Goal: Information Seeking & Learning: Learn about a topic

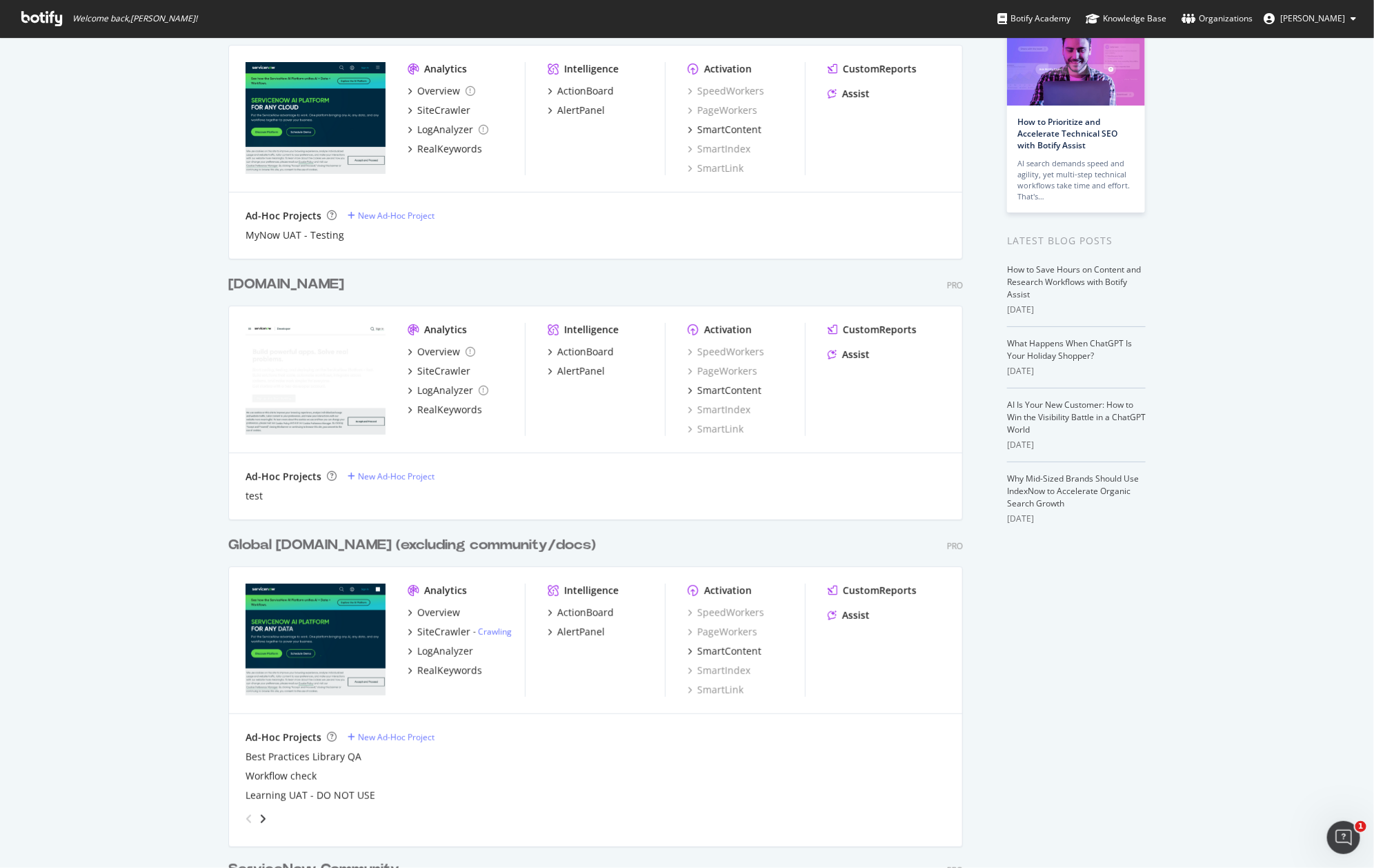
scroll to position [118, 0]
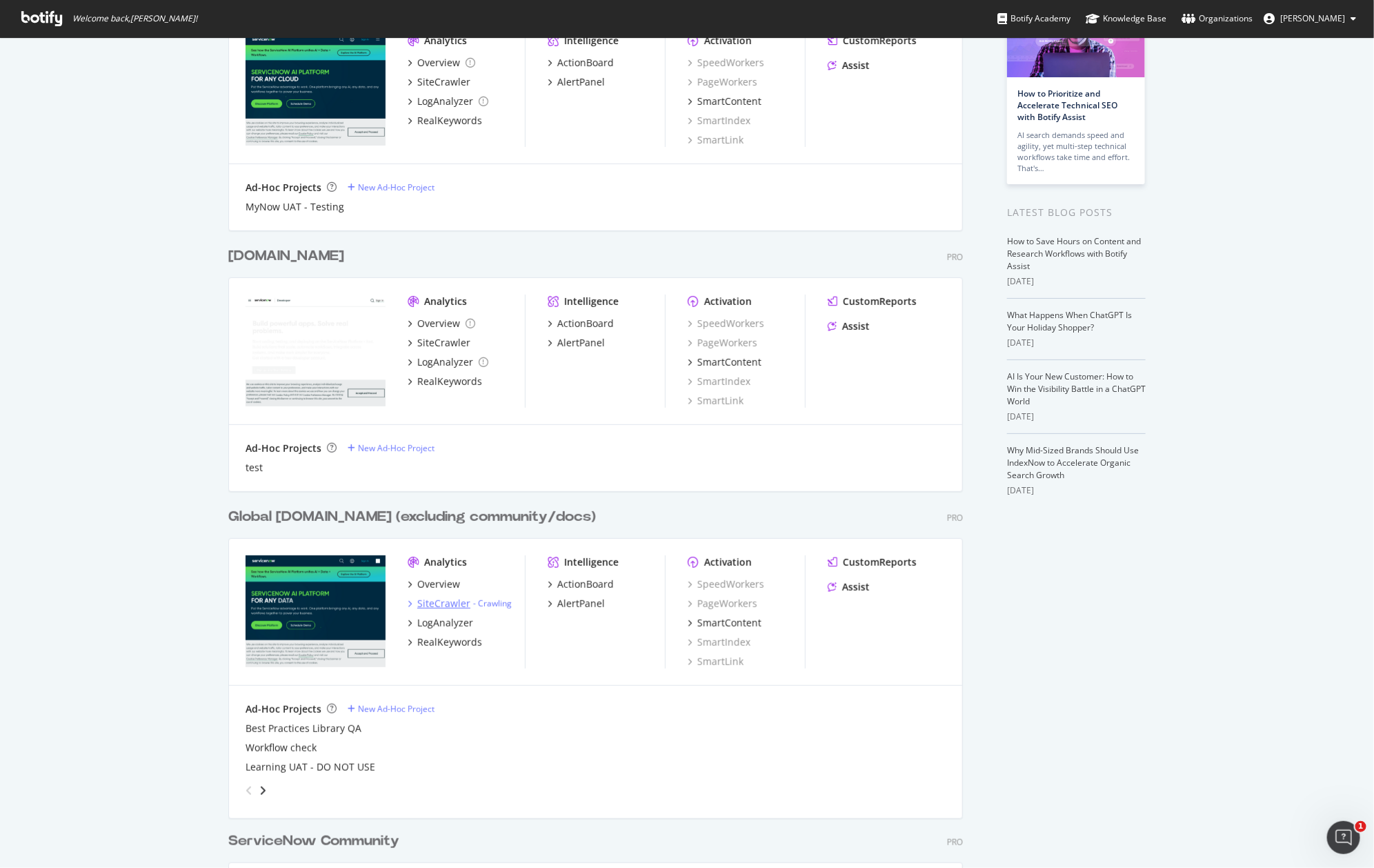
click at [431, 605] on div "SiteCrawler" at bounding box center [444, 603] width 53 height 14
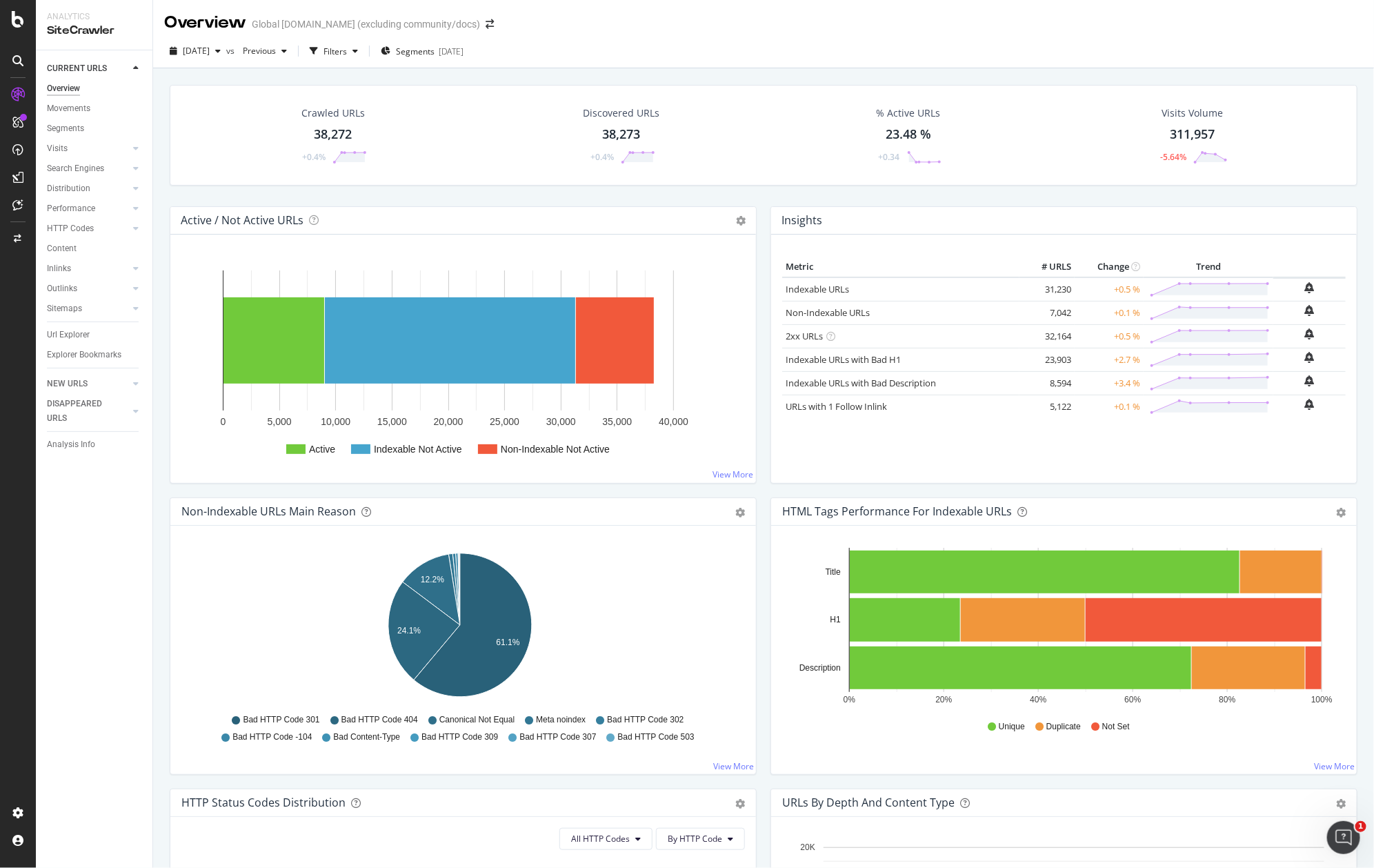
click at [72, 335] on div "Url Explorer" at bounding box center [68, 335] width 43 height 15
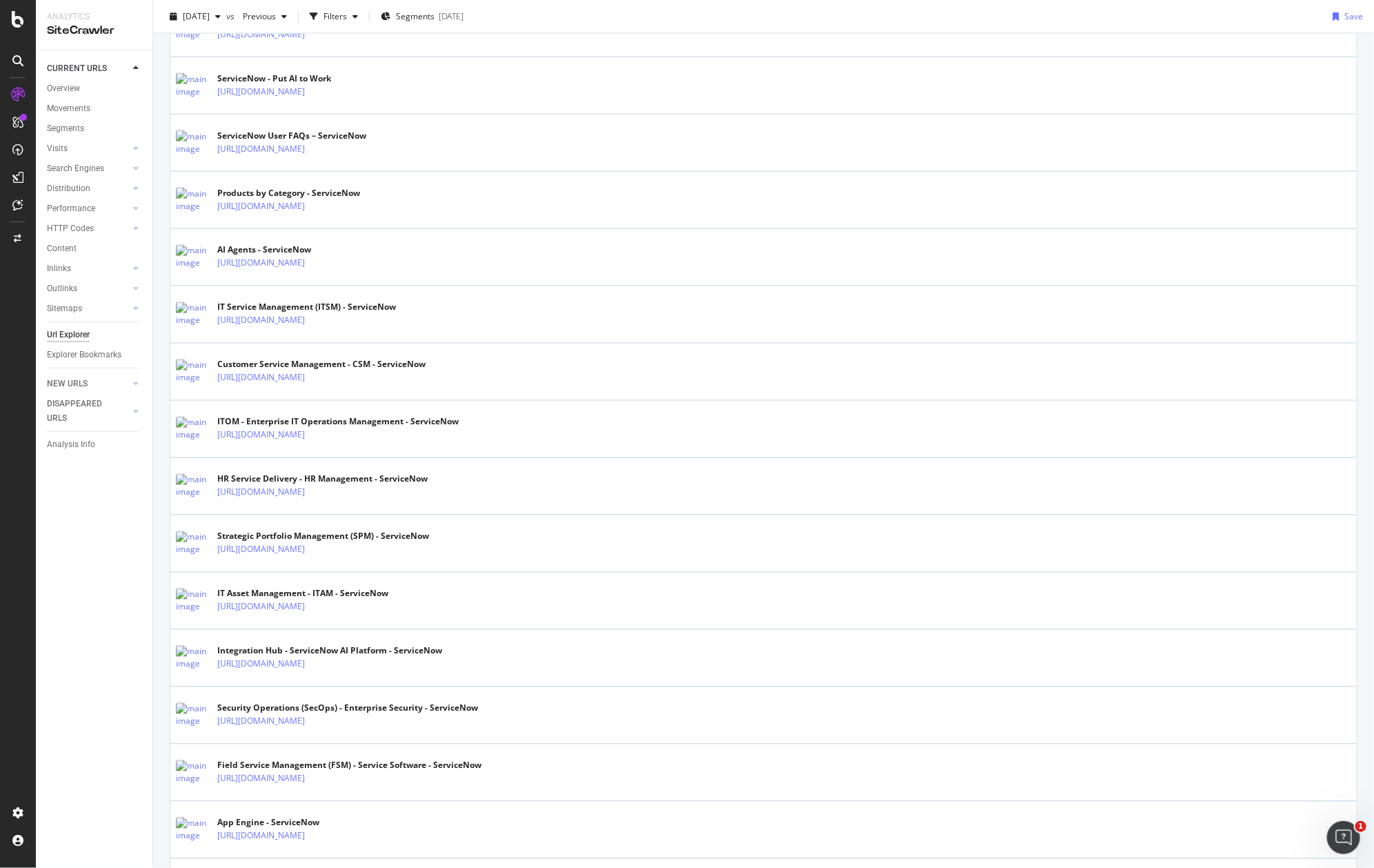
scroll to position [1132, 0]
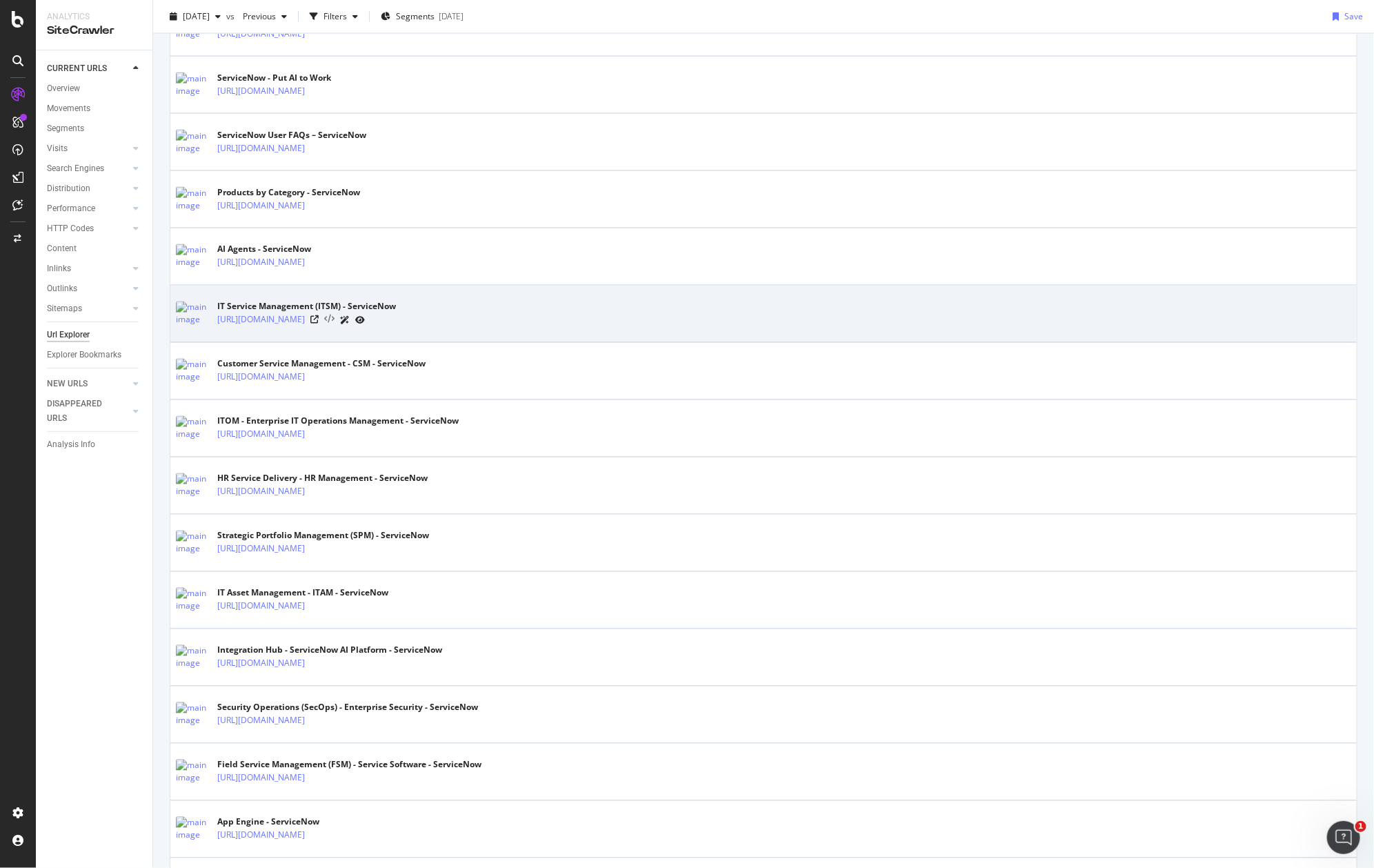
click at [334, 322] on icon at bounding box center [329, 320] width 10 height 10
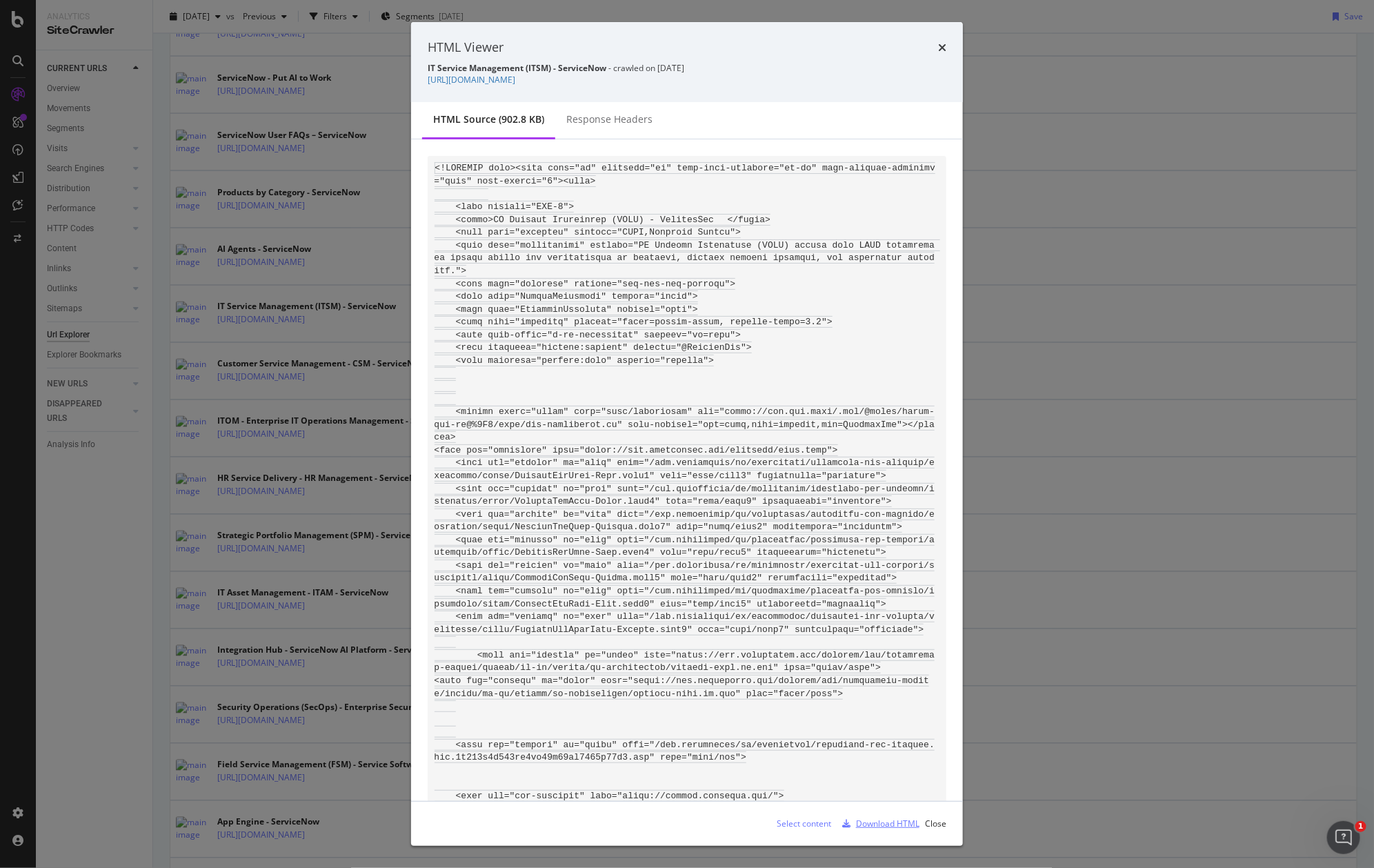
click at [890, 824] on div "Download HTML" at bounding box center [887, 823] width 63 height 12
click at [940, 49] on icon "times" at bounding box center [941, 48] width 8 height 11
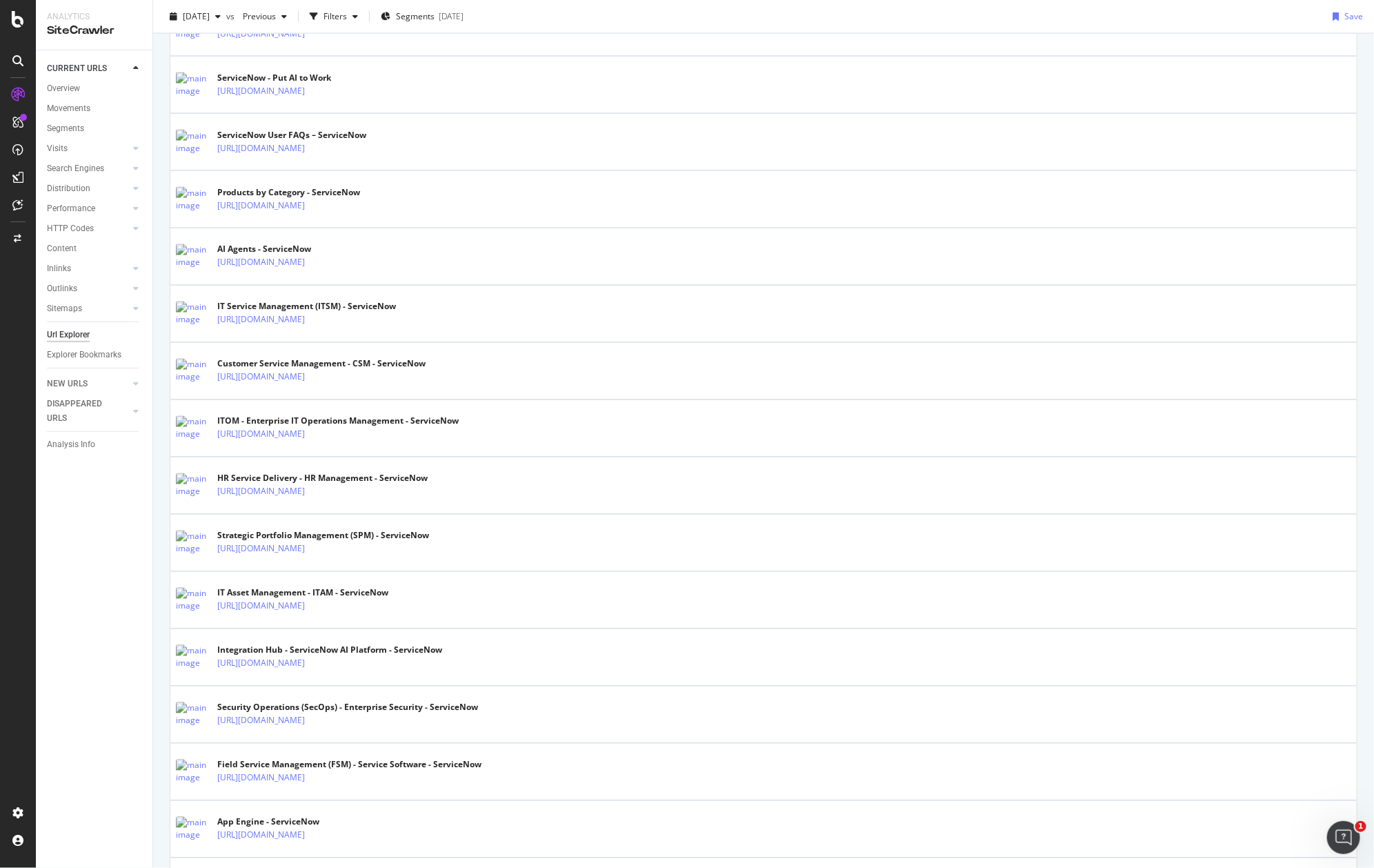
click at [17, 24] on icon at bounding box center [18, 19] width 13 height 17
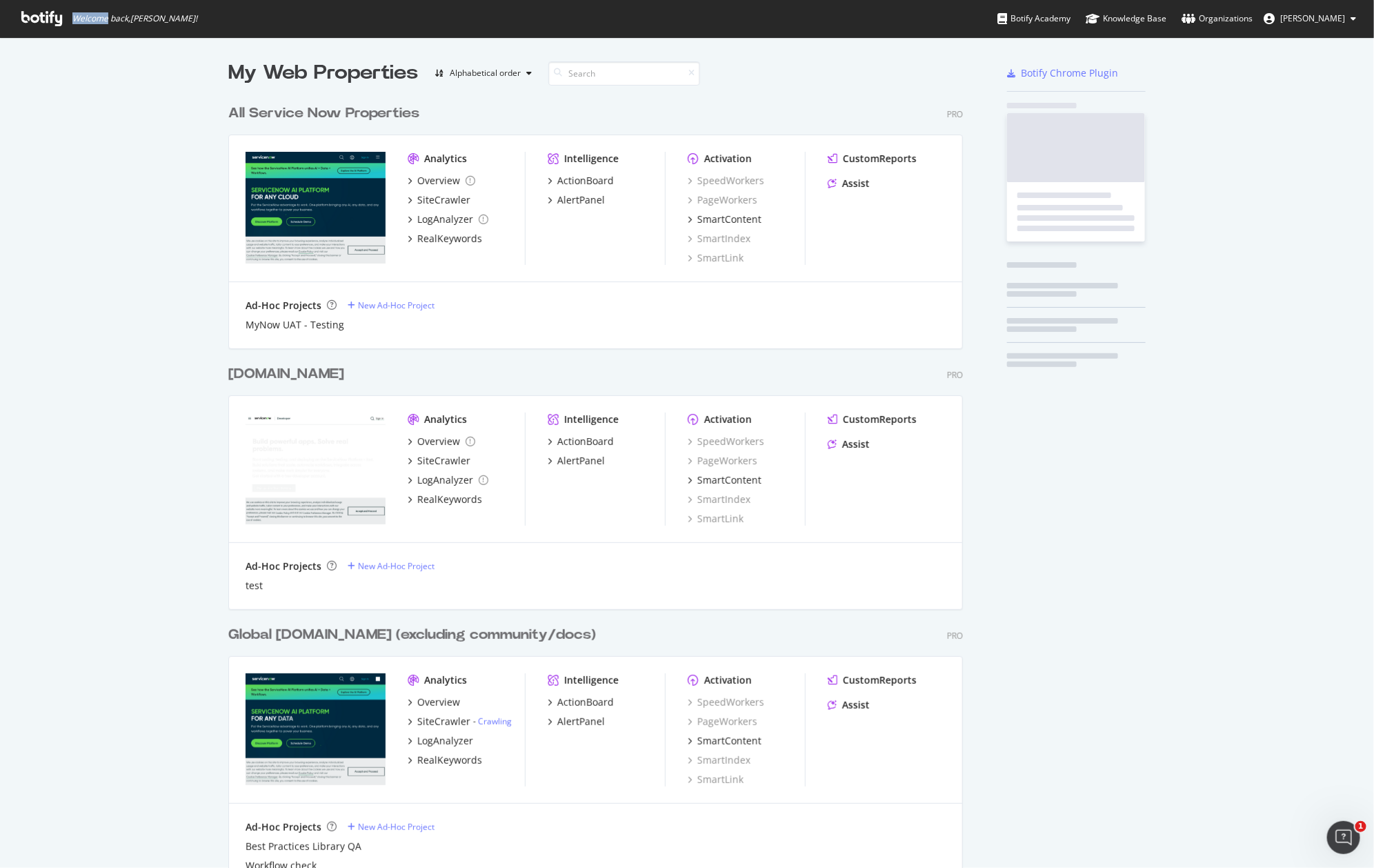
scroll to position [855, 1348]
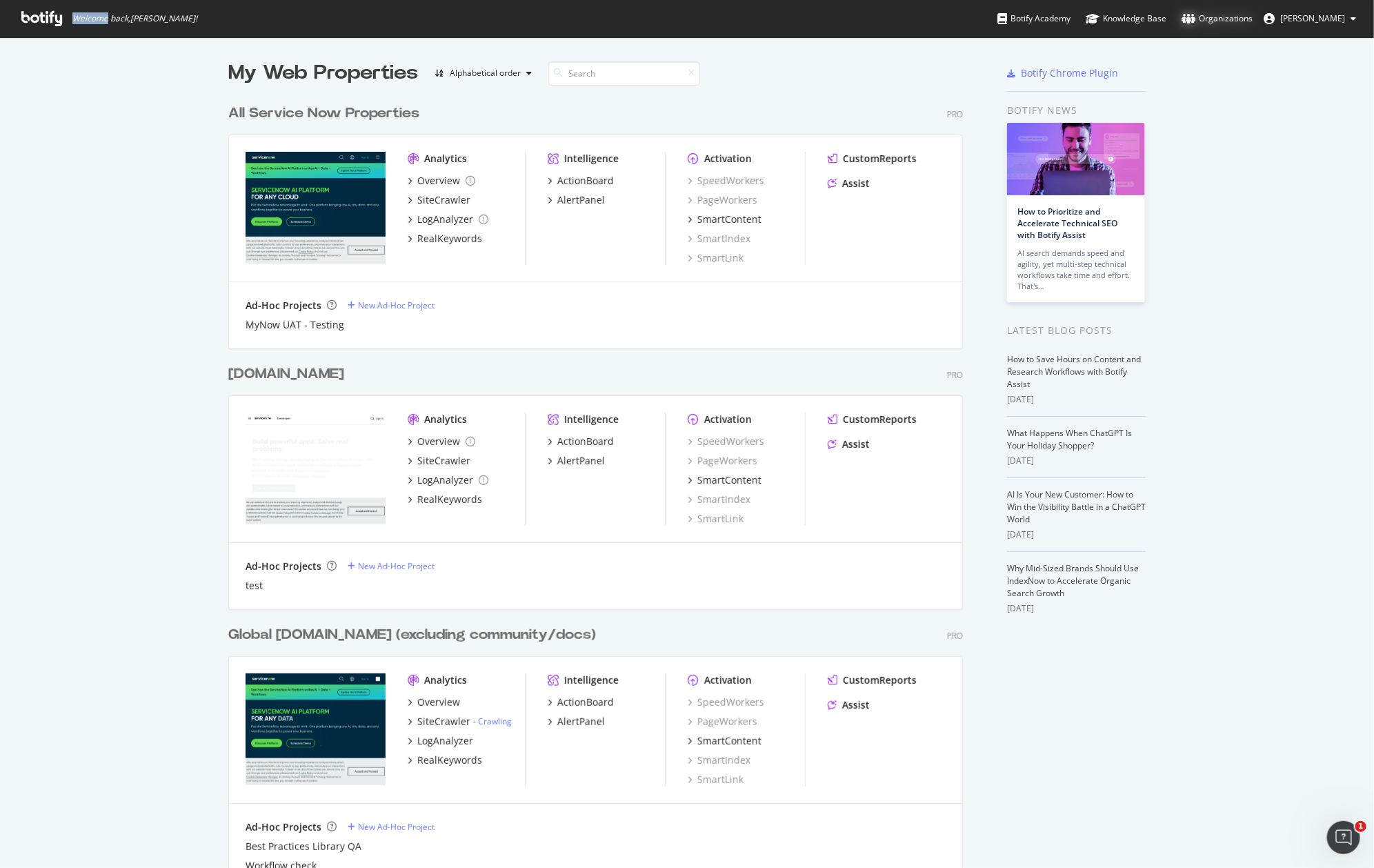
click at [1244, 24] on div "Organizations" at bounding box center [1216, 18] width 71 height 14
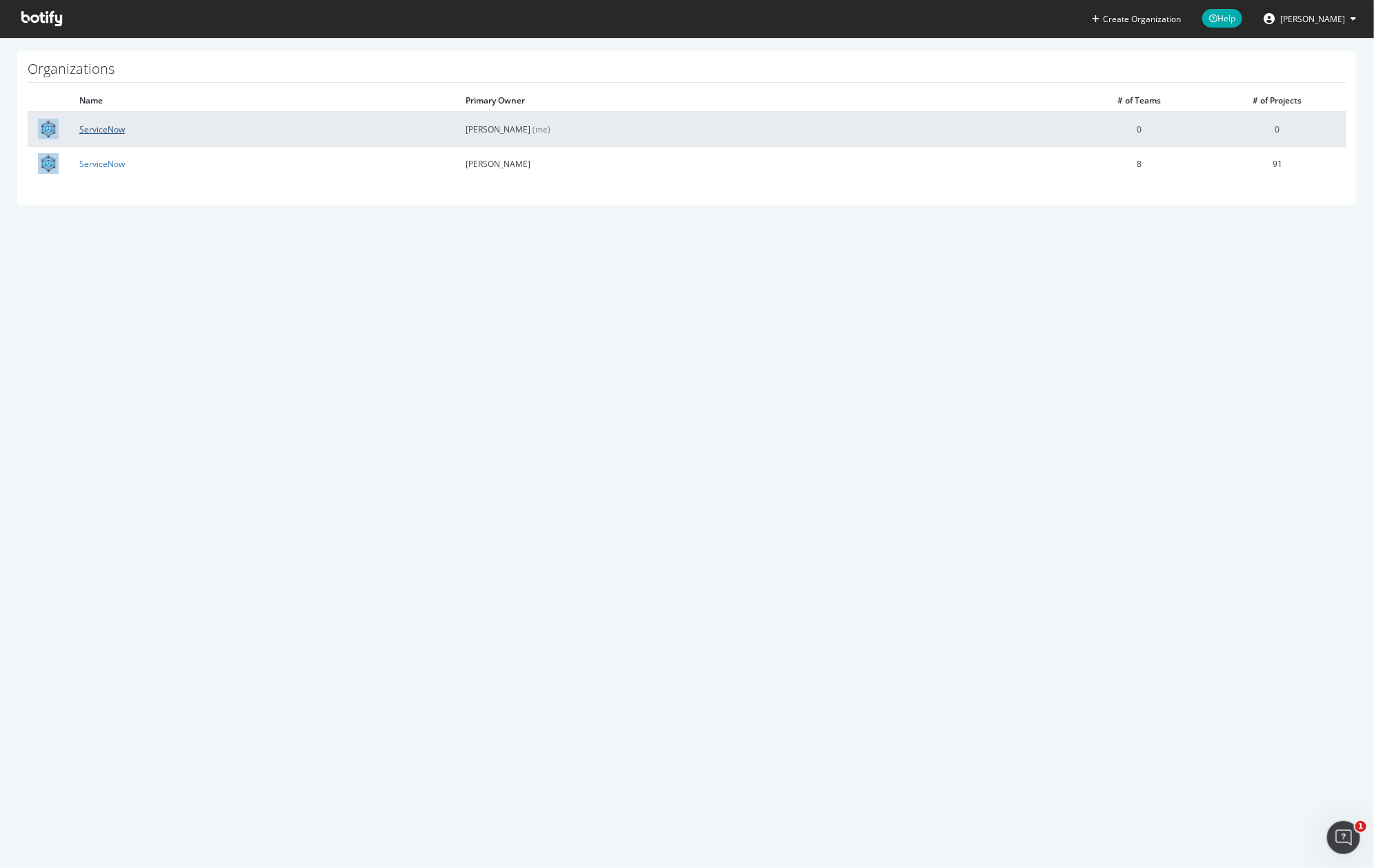
click at [97, 130] on link "ServiceNow" at bounding box center [102, 129] width 46 height 12
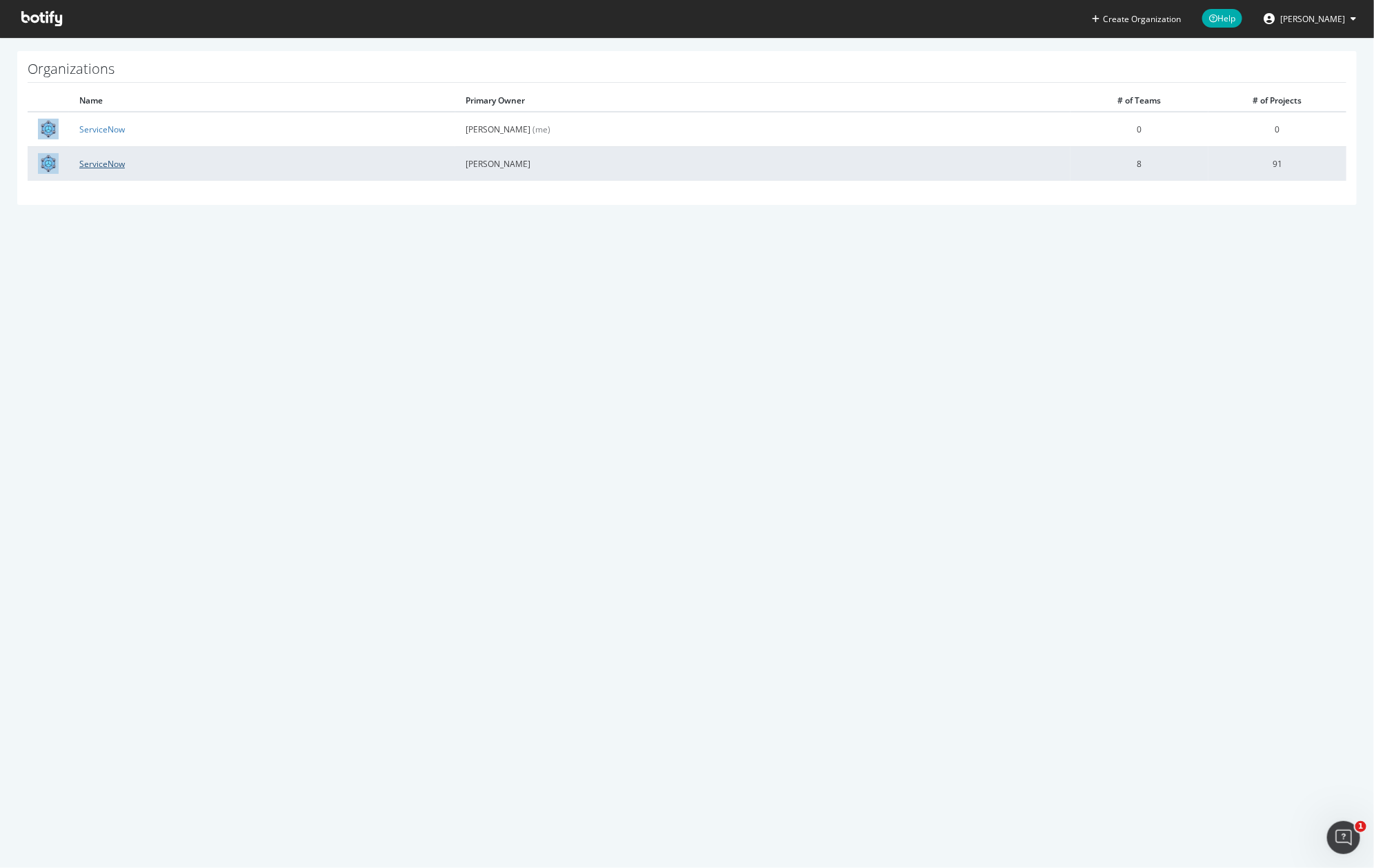
click at [96, 164] on link "ServiceNow" at bounding box center [102, 163] width 46 height 12
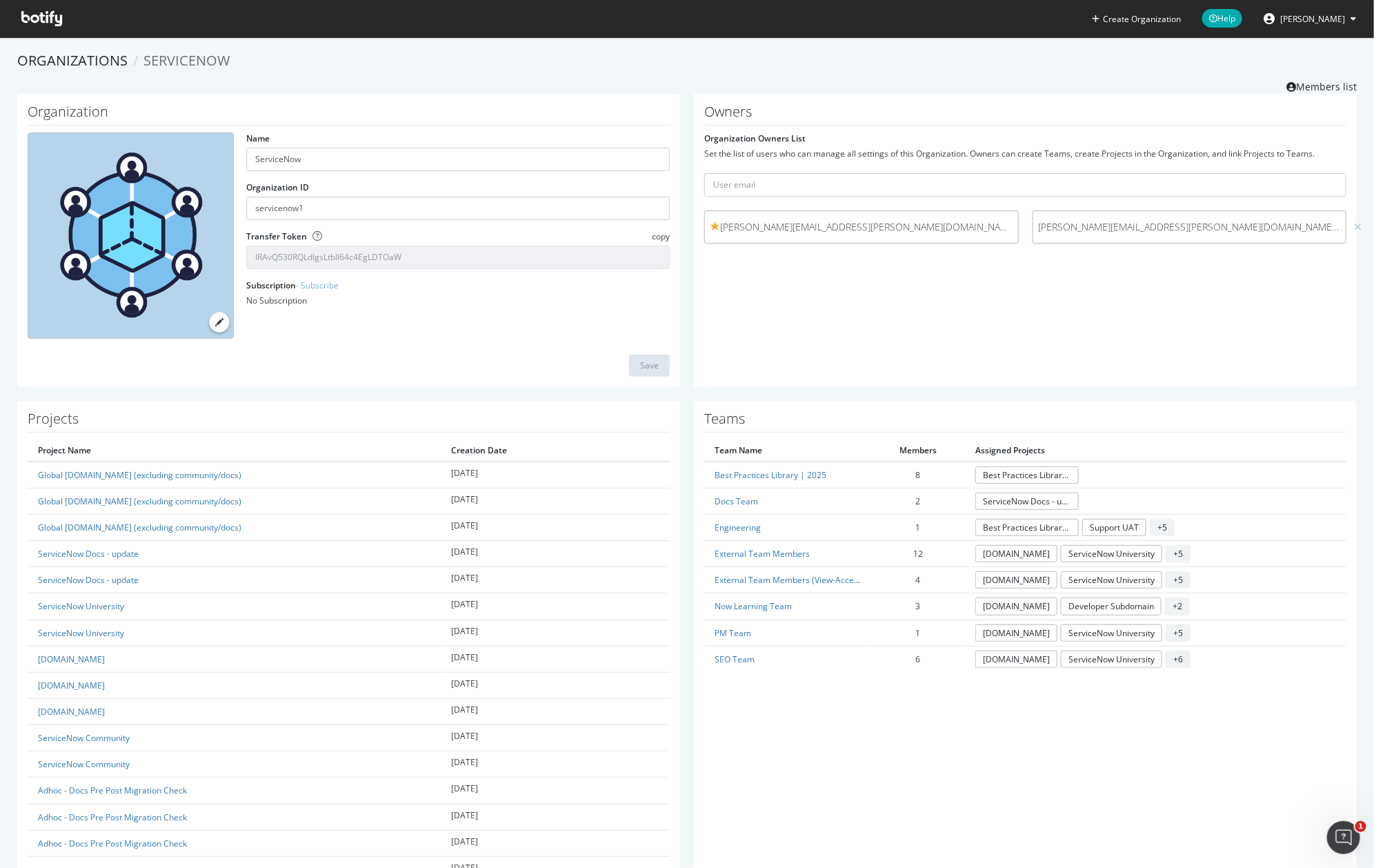
drag, startPoint x: 1001, startPoint y: 228, endPoint x: 979, endPoint y: 221, distance: 23.1
click at [1000, 228] on span "william.lau@servicenow.com" at bounding box center [861, 227] width 302 height 14
click at [979, 221] on span "william.lau@servicenow.com" at bounding box center [861, 227] width 302 height 14
click at [765, 185] on input "text" at bounding box center [1025, 185] width 642 height 24
click at [802, 303] on div "Owners Organization Owners List Set the list of users who can manage all settin…" at bounding box center [1025, 240] width 663 height 293
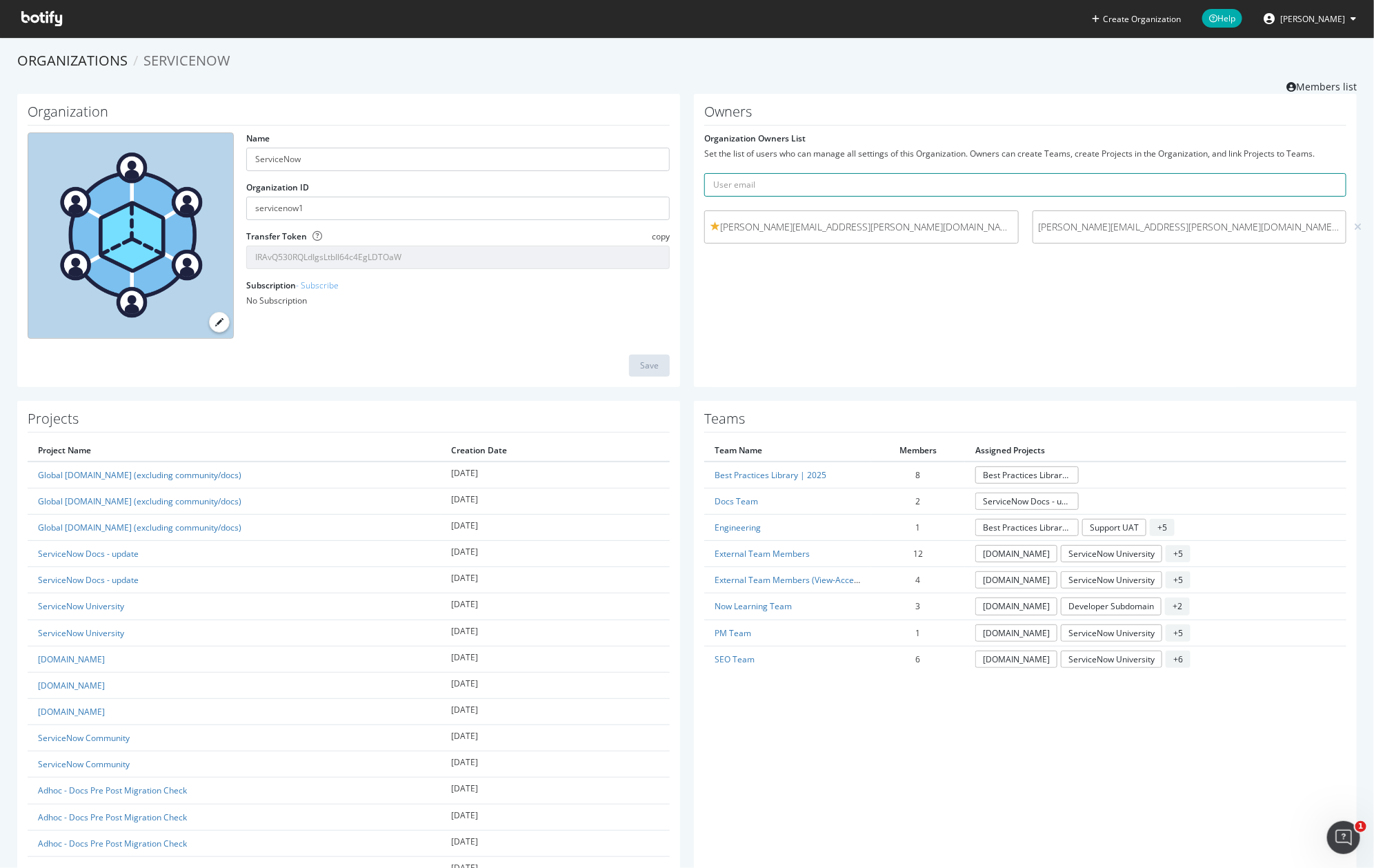
click at [762, 185] on input "text" at bounding box center [1025, 185] width 642 height 24
click at [868, 190] on input "jon-eric" at bounding box center [1025, 185] width 642 height 24
paste input "eric.delacruz@servicenow.com"
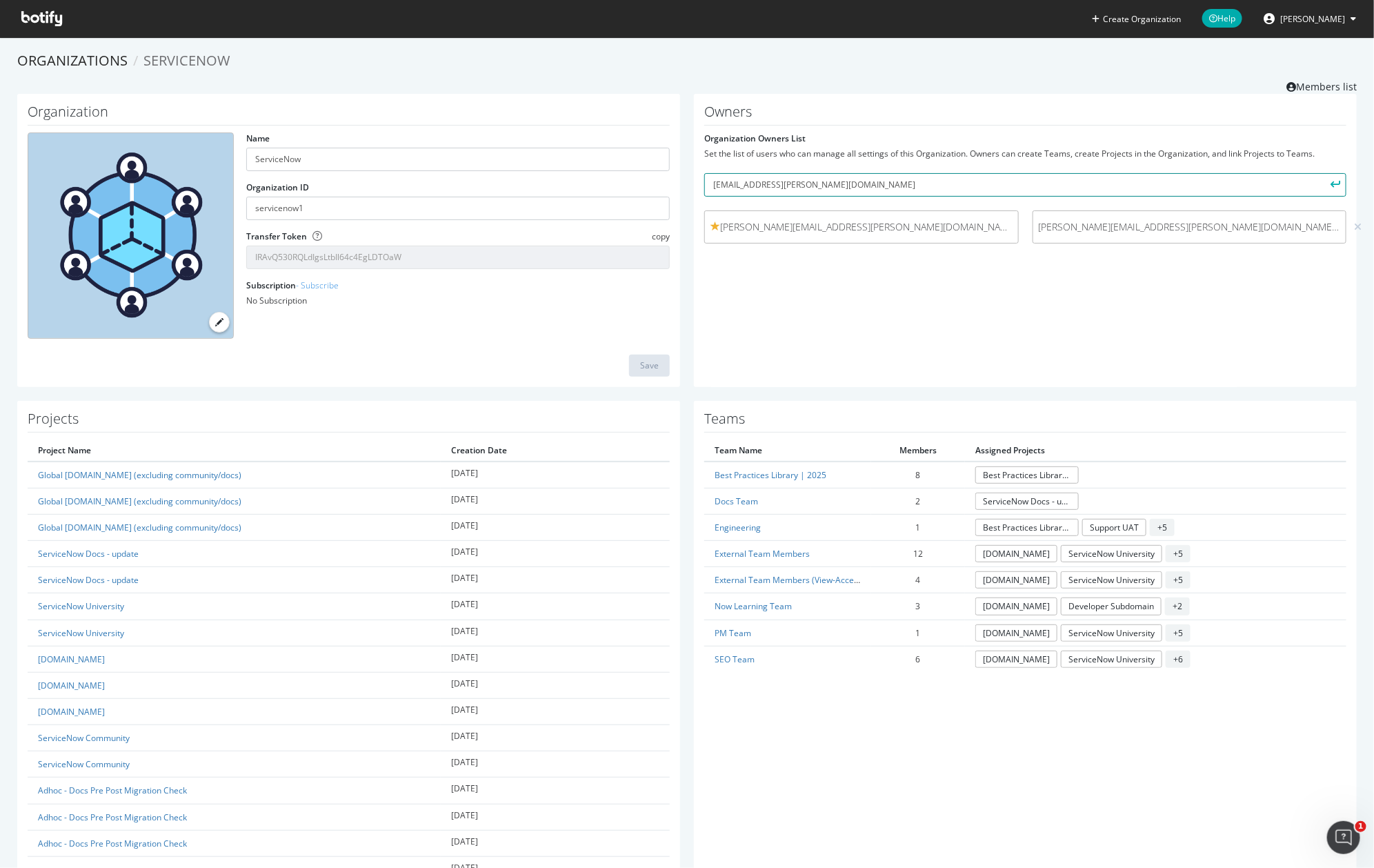
type input "joneric.delacruz@servicenow.com"
click at [1323, 173] on button "submit" at bounding box center [1335, 185] width 24 height 24
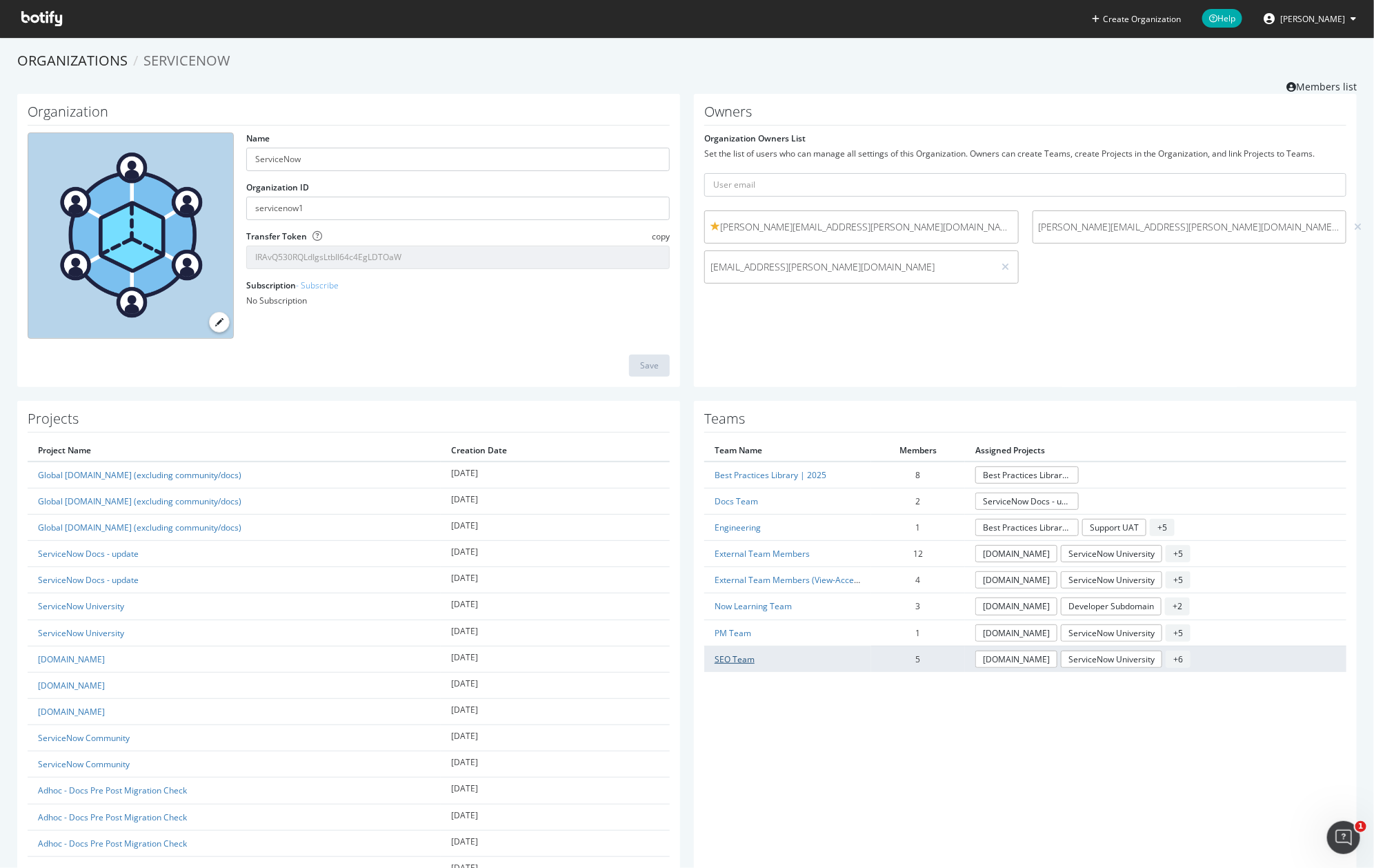
click at [740, 659] on link "SEO Team" at bounding box center [735, 659] width 40 height 12
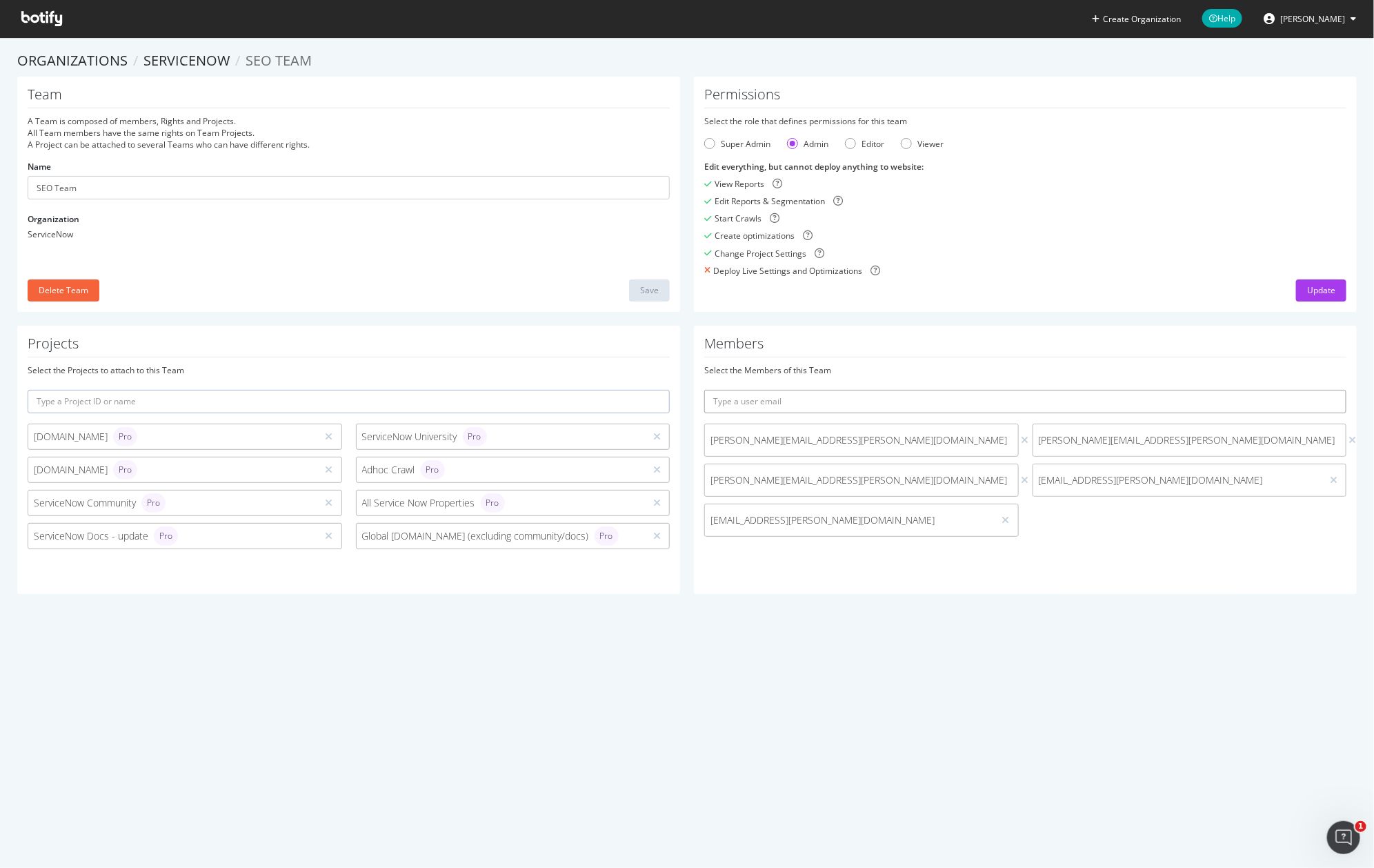
click at [788, 403] on input "text" at bounding box center [1025, 401] width 642 height 24
type input "c"
click at [710, 142] on div "Super Admin" at bounding box center [738, 143] width 66 height 12
click at [787, 144] on div "Admin" at bounding box center [793, 143] width 11 height 11
click at [1053, 207] on div "Edit everything, but cannot deploy anything to website : View Reports Edit Repo…" at bounding box center [1025, 219] width 642 height 116
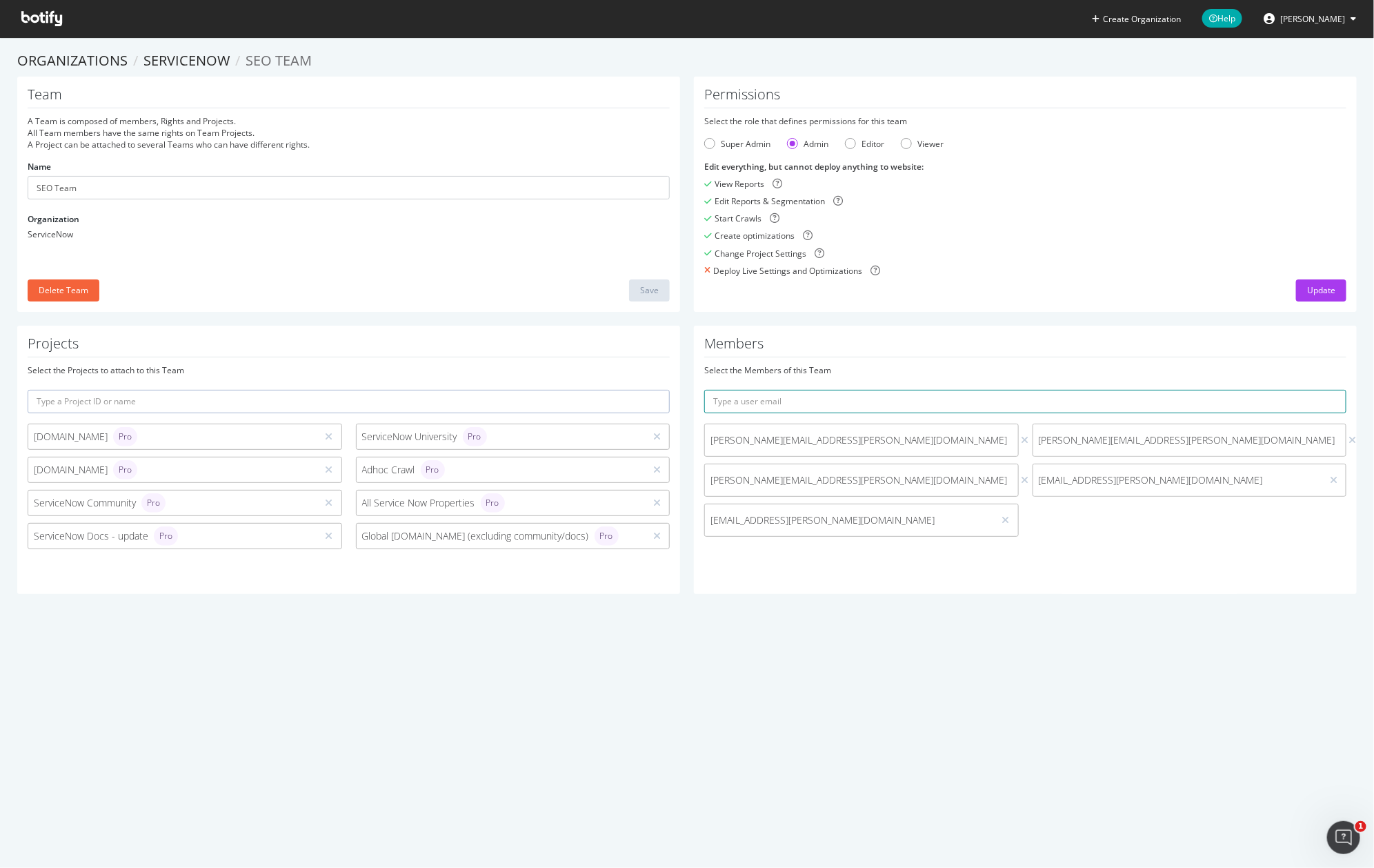
click at [981, 411] on input "text" at bounding box center [1025, 401] width 642 height 24
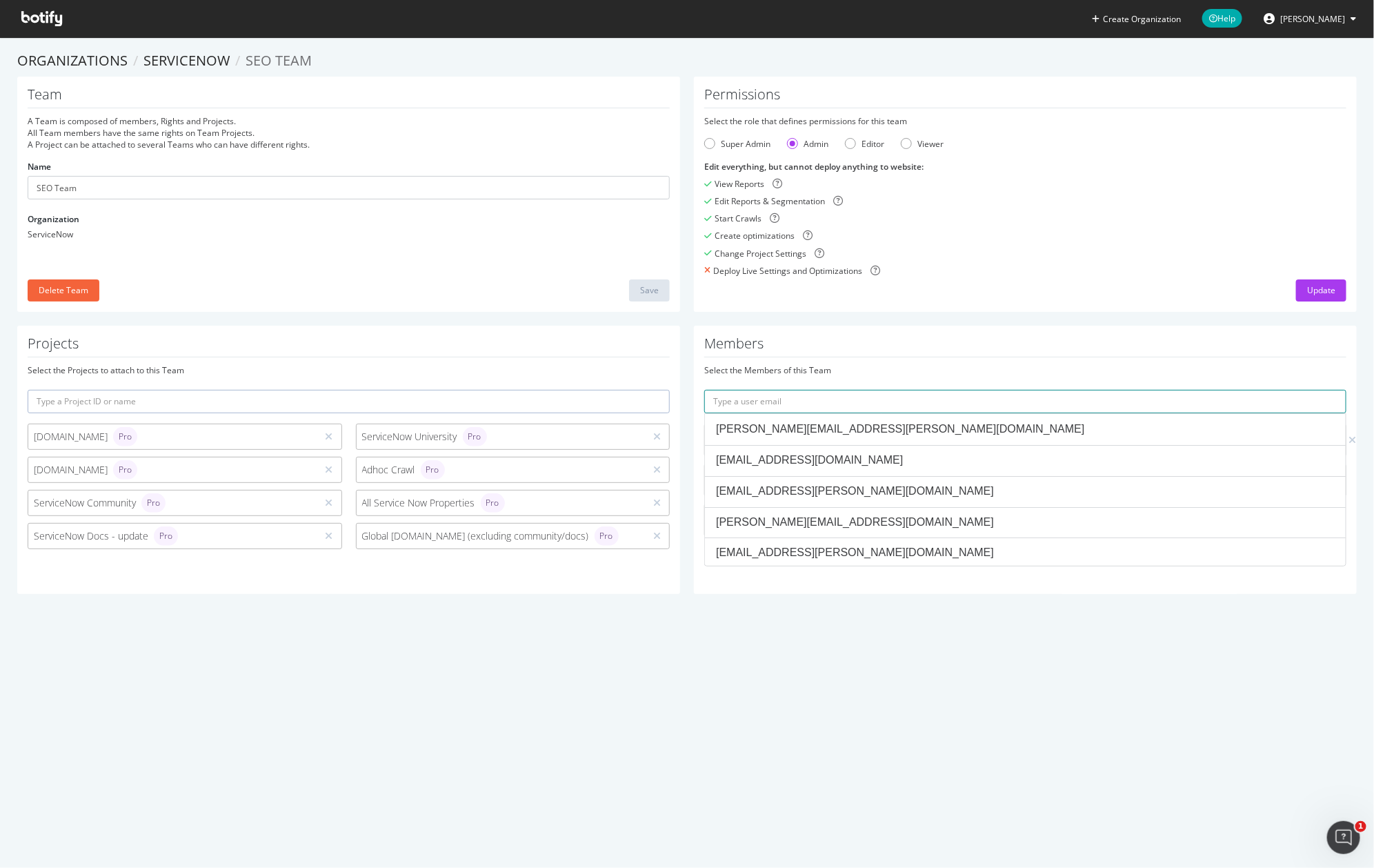
paste input "joneric.delacruz@servicenow.com"
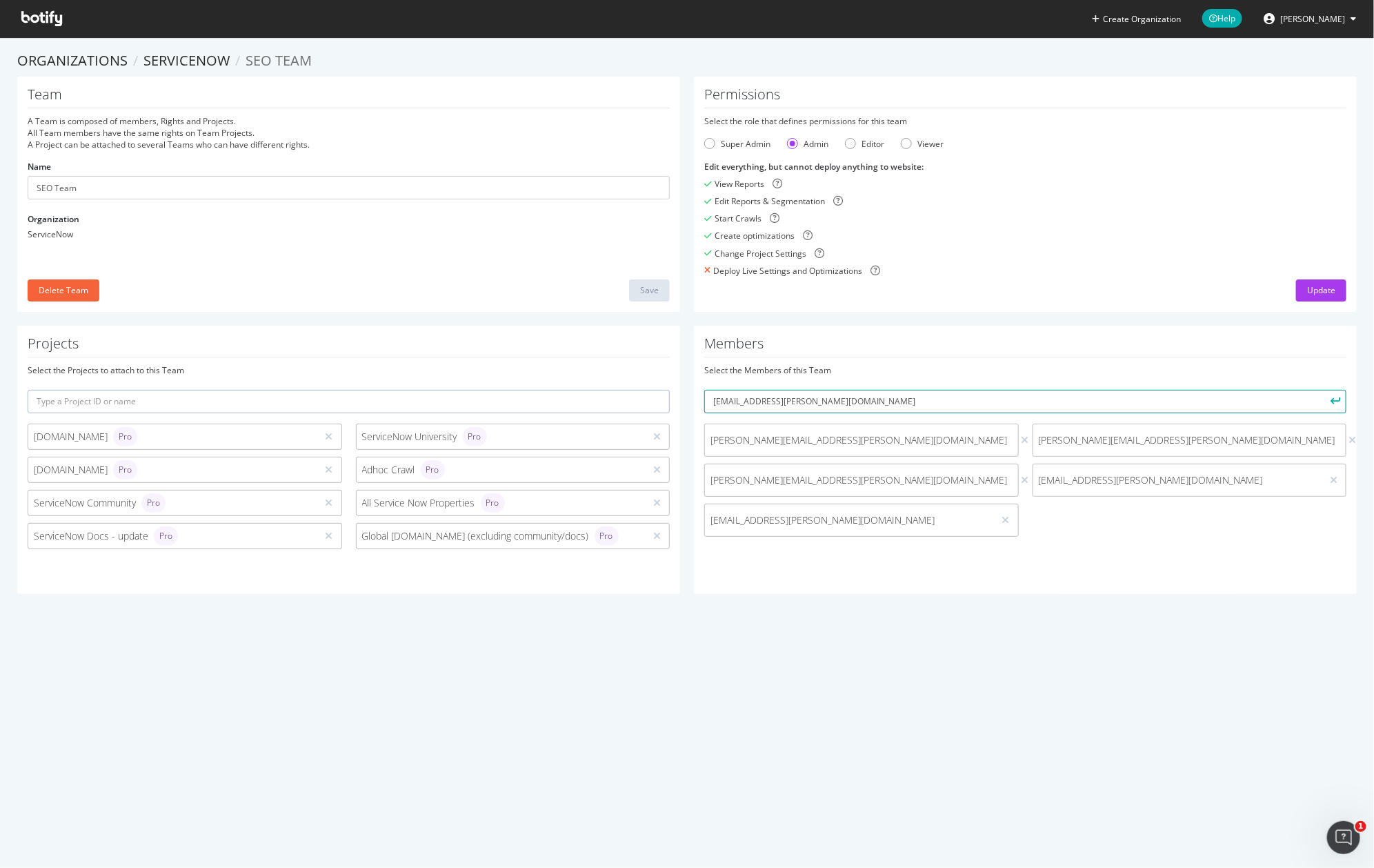
click at [1323, 389] on button "submit" at bounding box center [1335, 401] width 24 height 24
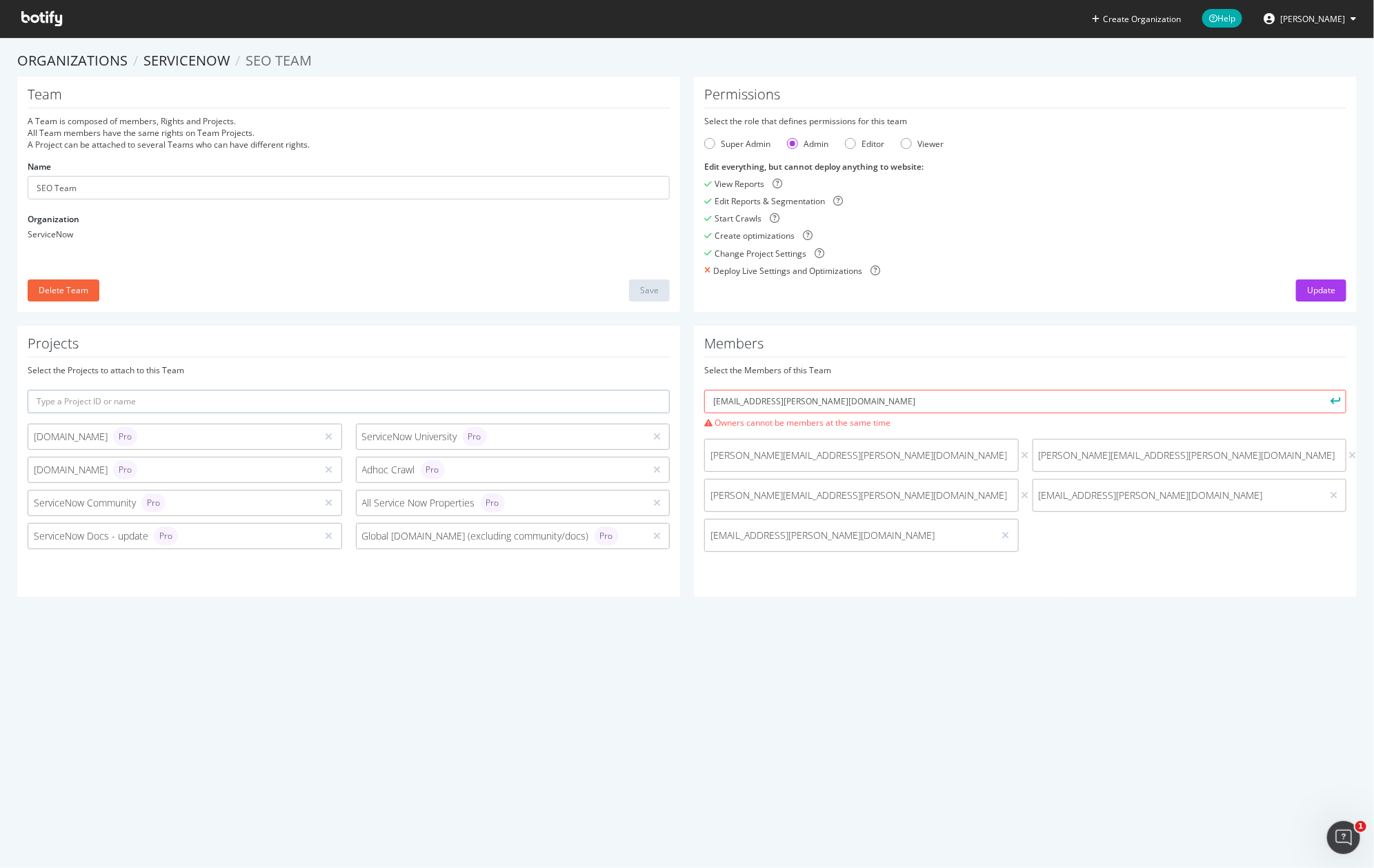
click at [1183, 358] on div "Members Select the Members of this Team joneric.delacruz@servicenow.com Owners …" at bounding box center [1025, 460] width 663 height 271
click at [861, 399] on input "joneric.delacruz@servicenow.com" at bounding box center [1025, 401] width 642 height 24
paste input "chukwud.chukwudebelu"
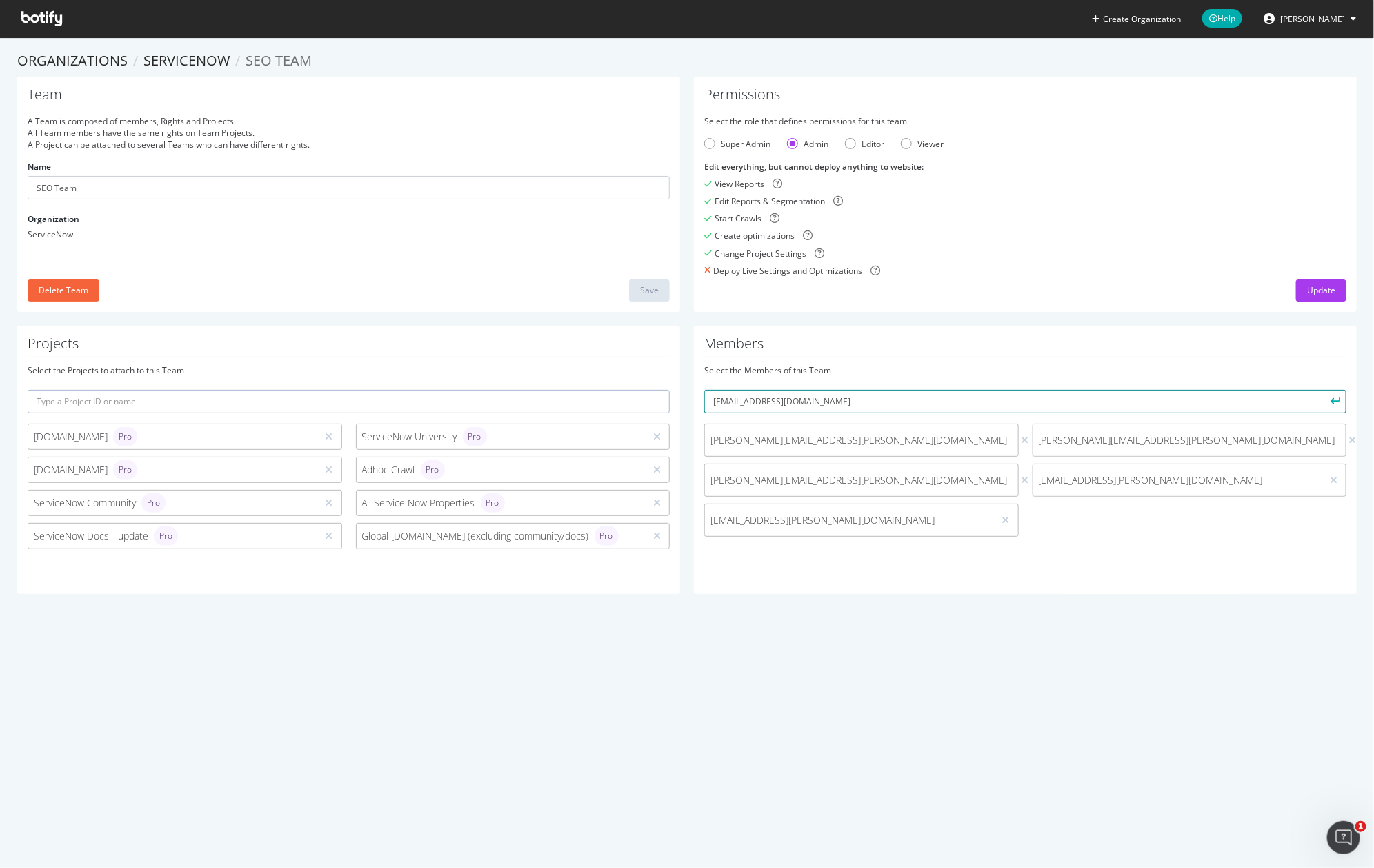
type input "chukwud.chukwudebelu@servicenow.com"
click at [1323, 389] on button "submit" at bounding box center [1335, 401] width 24 height 24
click at [41, 60] on link "Organizations" at bounding box center [73, 61] width 110 height 18
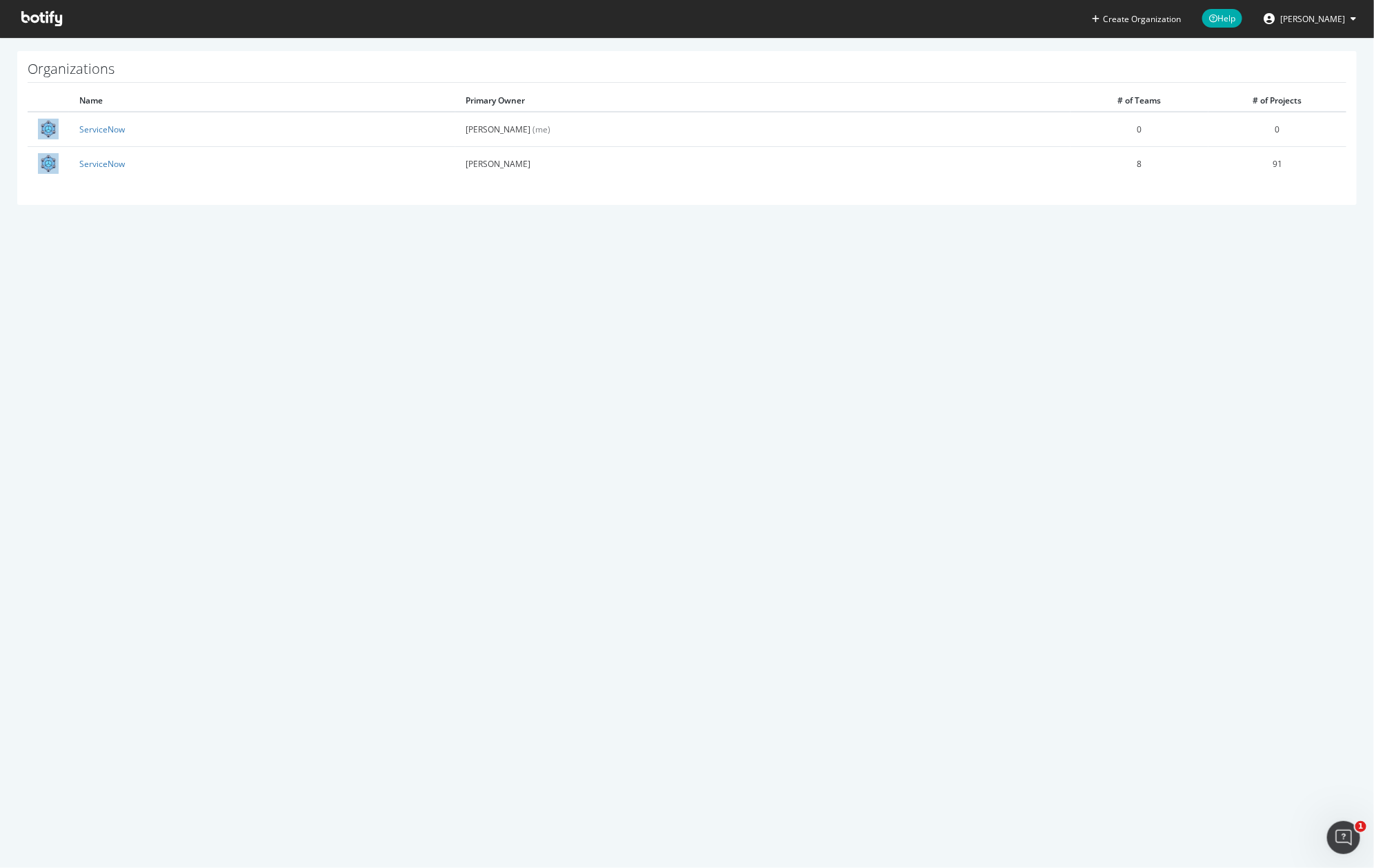
click at [42, 17] on icon at bounding box center [41, 18] width 40 height 16
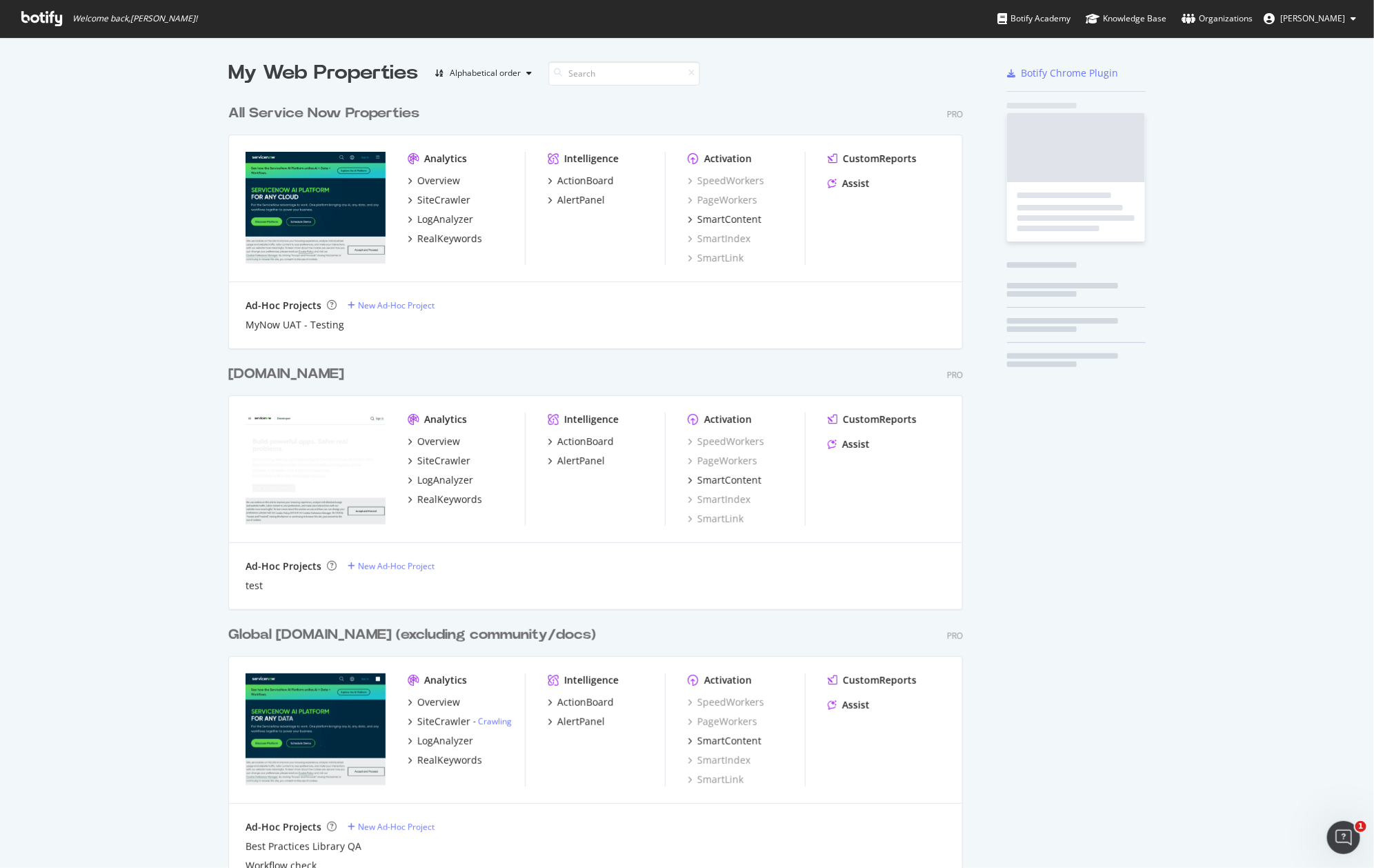
scroll to position [2136, 732]
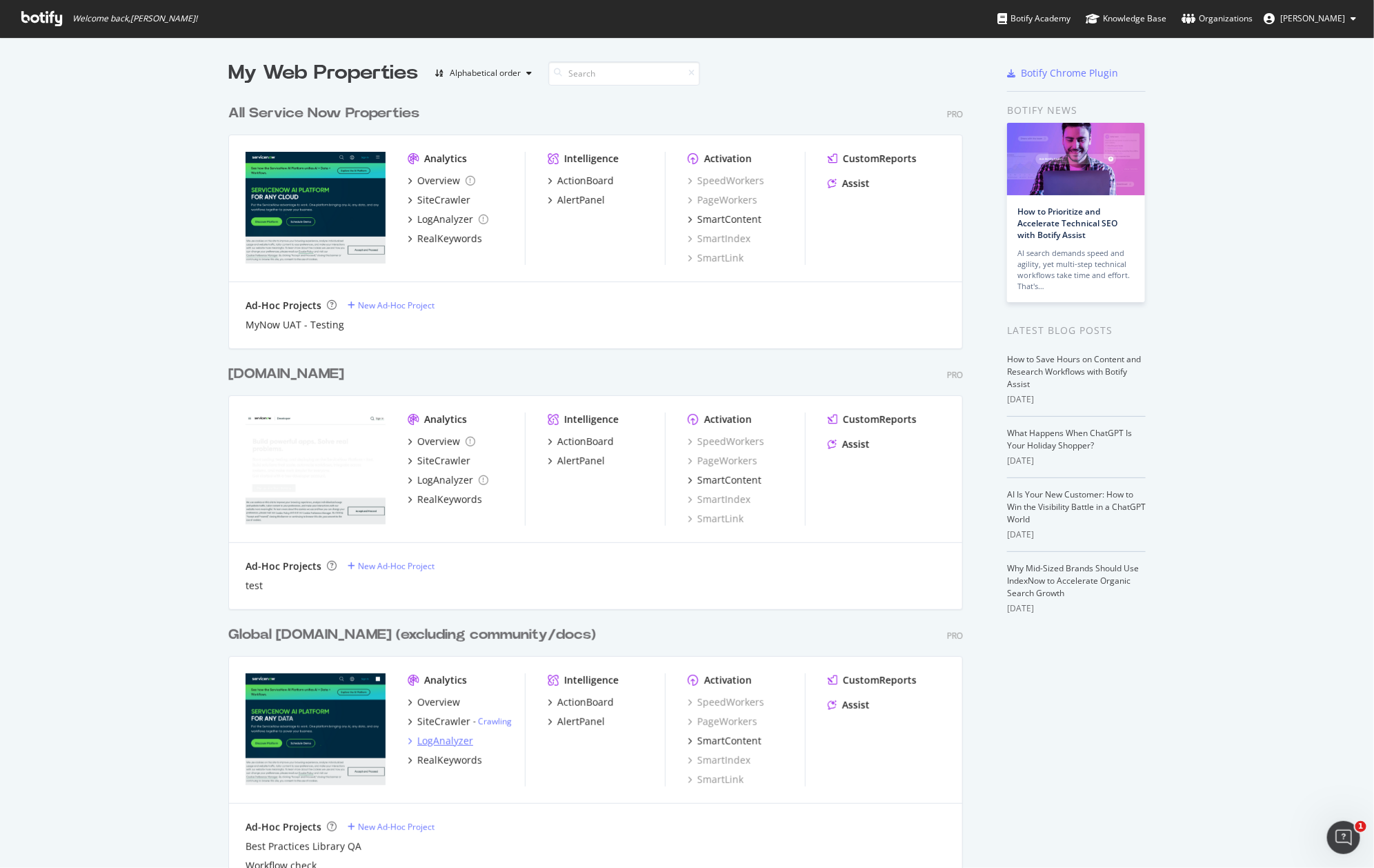
click at [448, 741] on div "LogAnalyzer" at bounding box center [445, 740] width 56 height 14
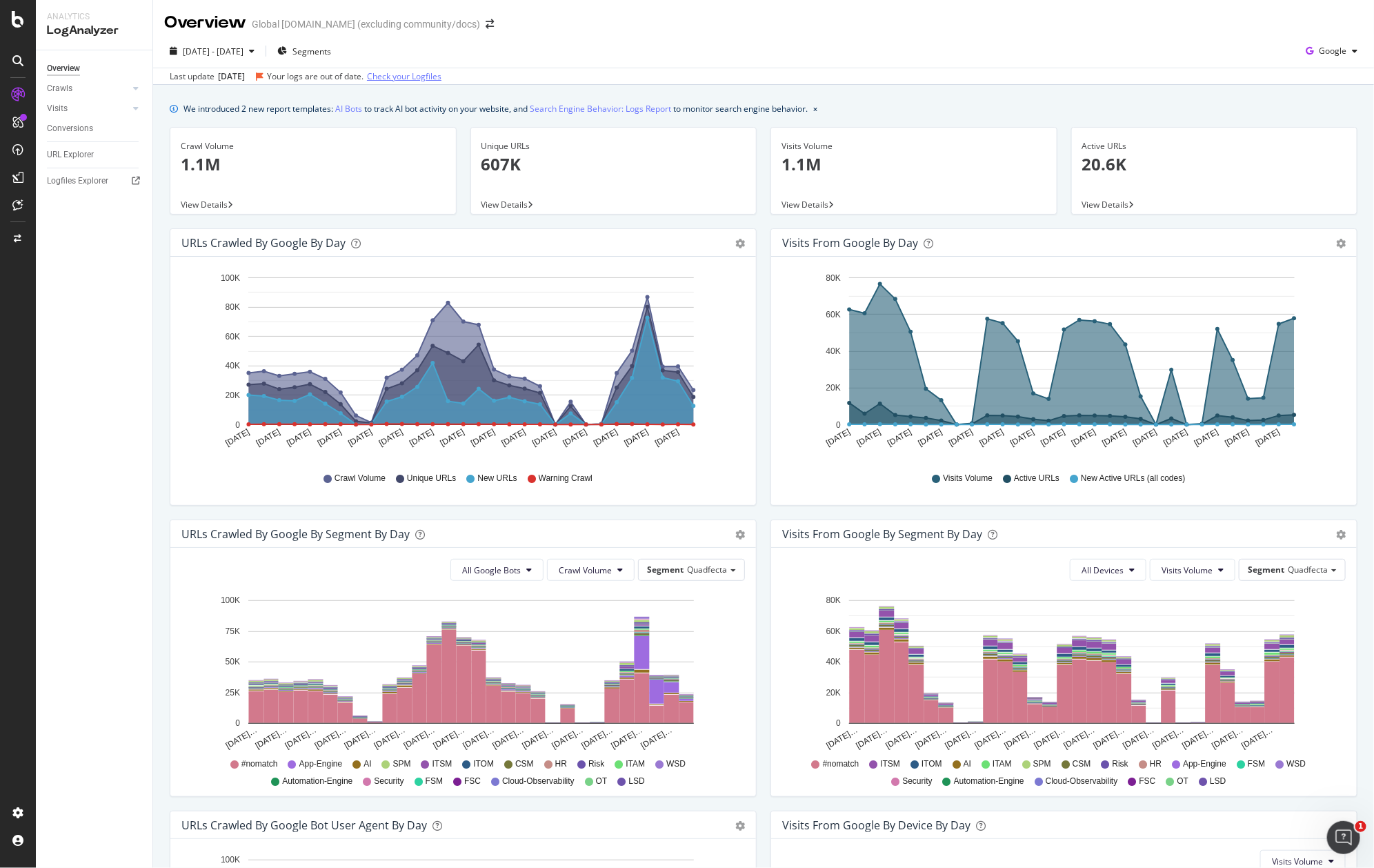
click at [421, 77] on link "Check your Logfiles" at bounding box center [403, 77] width 74 height 13
click at [442, 79] on link "Check your Logfiles" at bounding box center [403, 77] width 74 height 13
click at [351, 109] on link "AI Bots" at bounding box center [348, 108] width 27 height 15
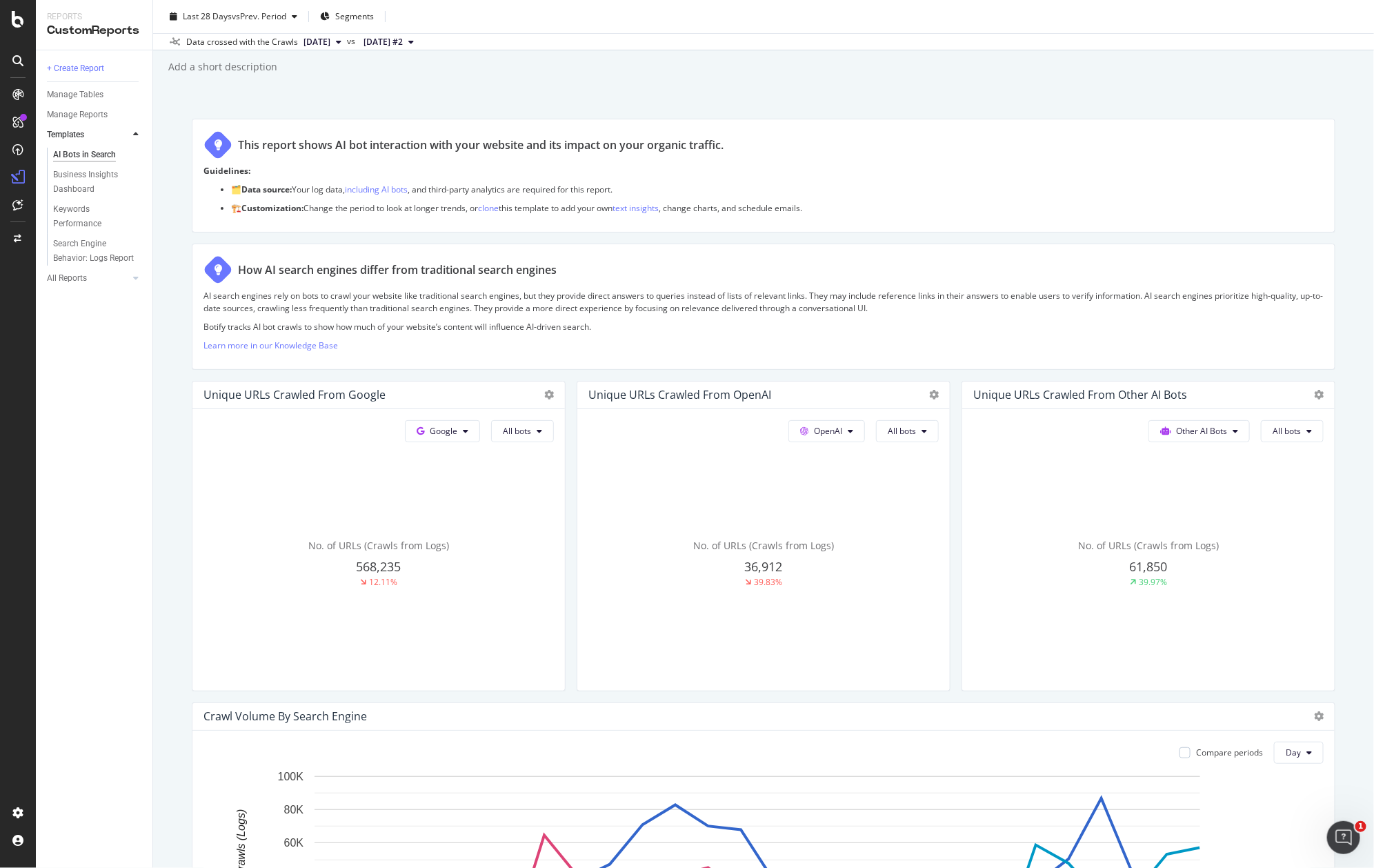
scroll to position [37, 0]
click at [237, 18] on span "vs Prev. Period" at bounding box center [258, 16] width 54 height 12
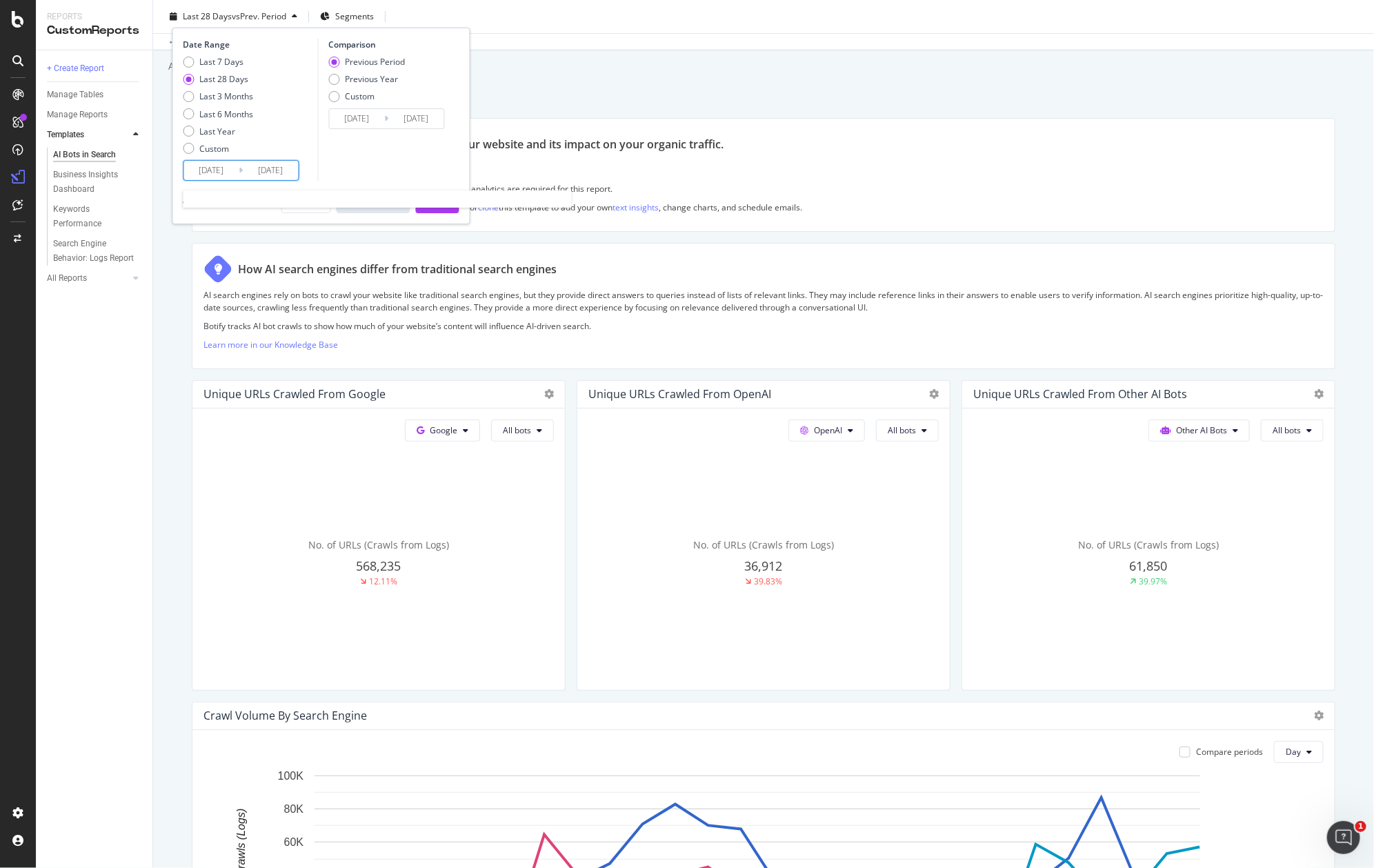
click at [235, 169] on input "2025/07/23" at bounding box center [211, 170] width 55 height 19
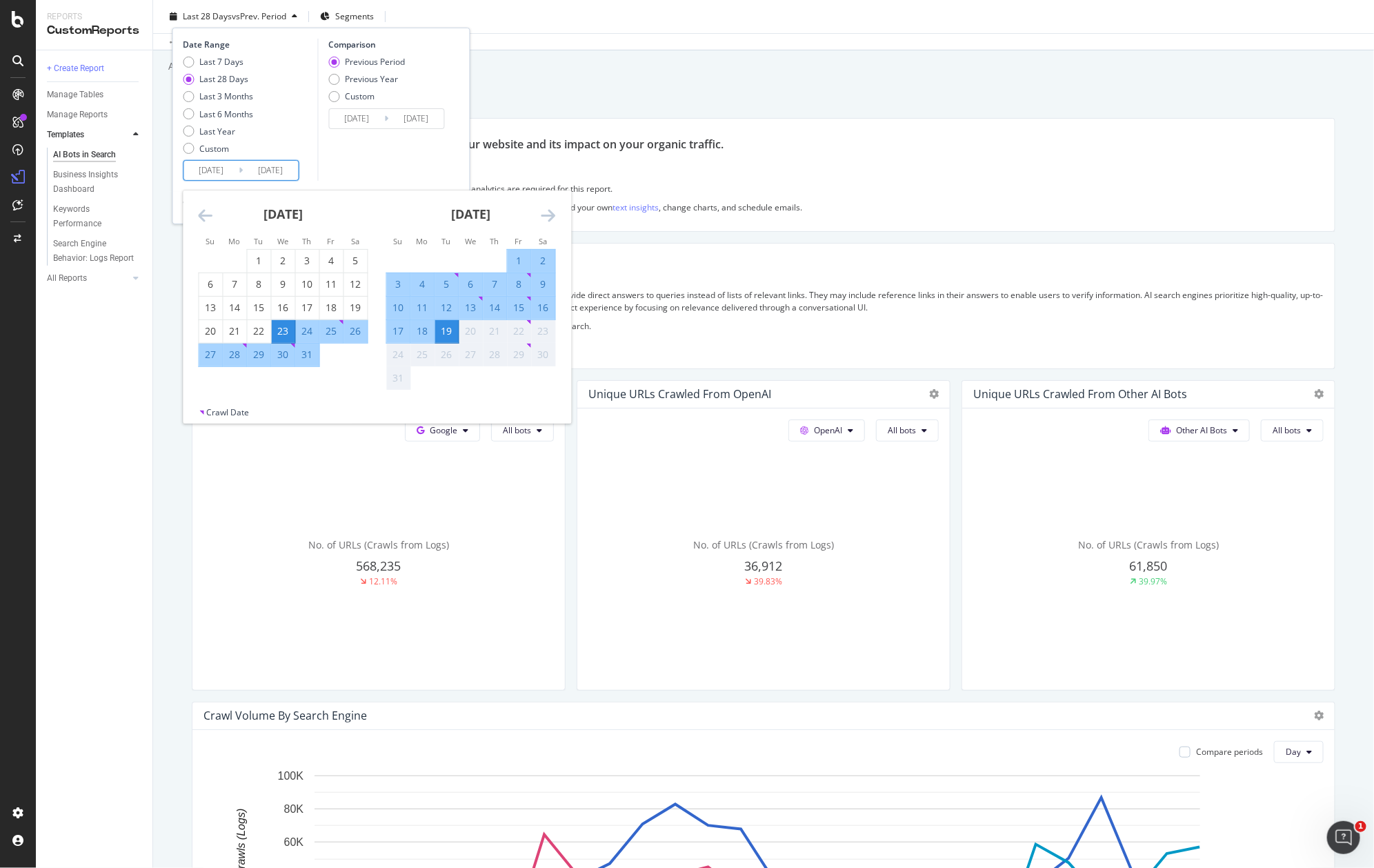
click at [206, 214] on icon "Move backward to switch to the previous month." at bounding box center [206, 215] width 15 height 17
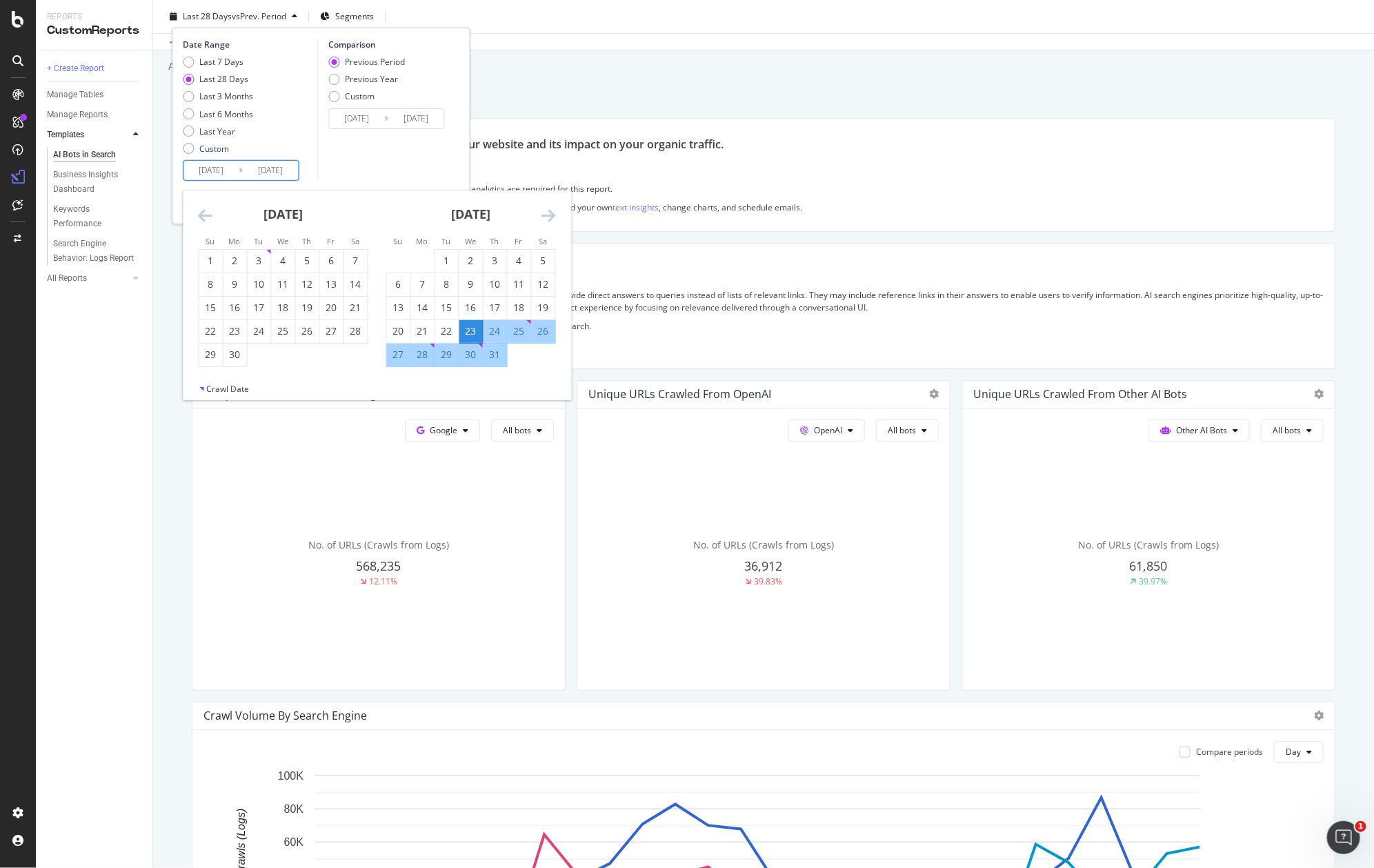
click at [206, 214] on icon "Move backward to switch to the previous month." at bounding box center [206, 215] width 15 height 17
click at [225, 126] on div "Last Year" at bounding box center [218, 131] width 36 height 12
type input "2024/08/20"
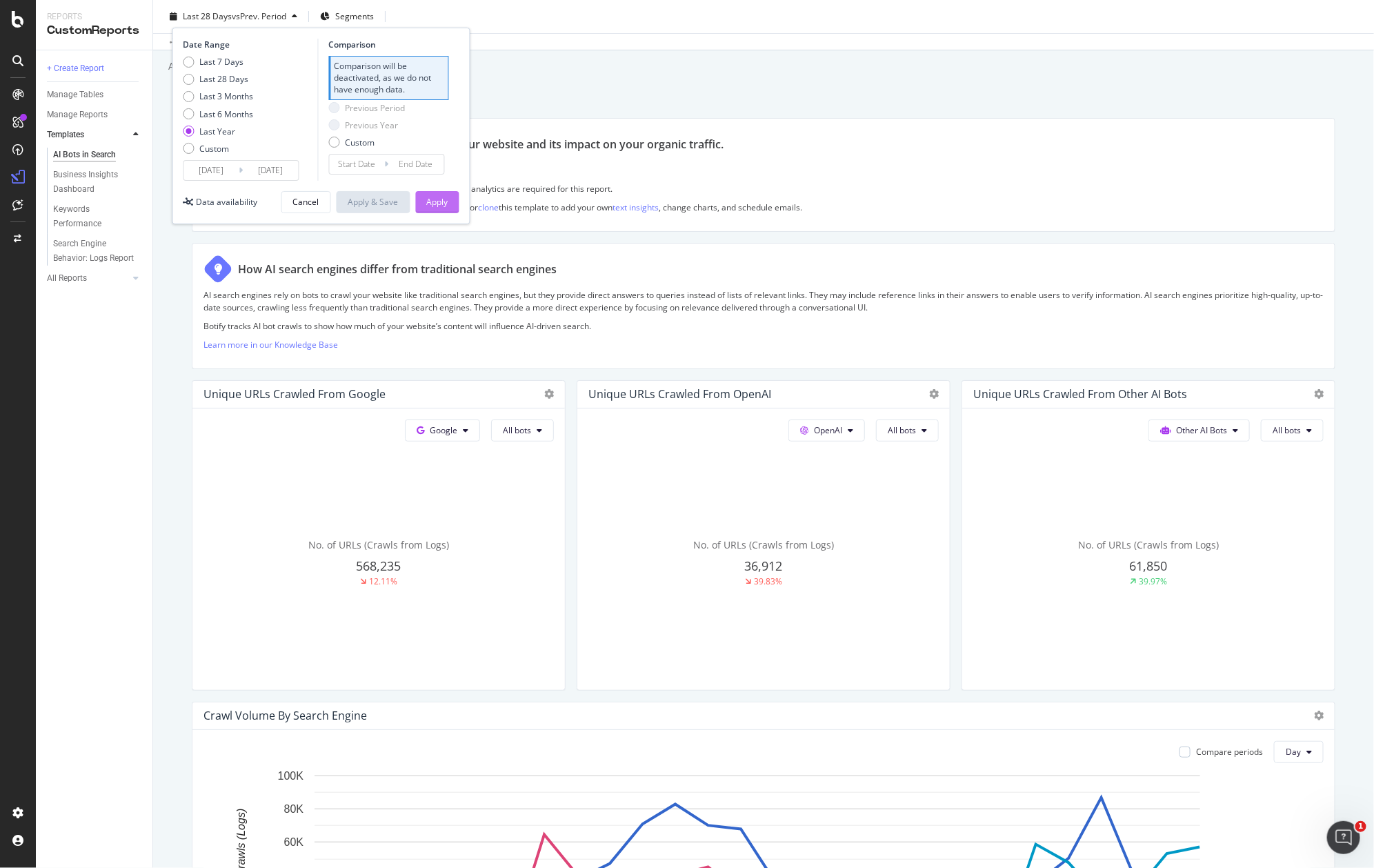
click at [442, 203] on div "Apply" at bounding box center [437, 201] width 21 height 12
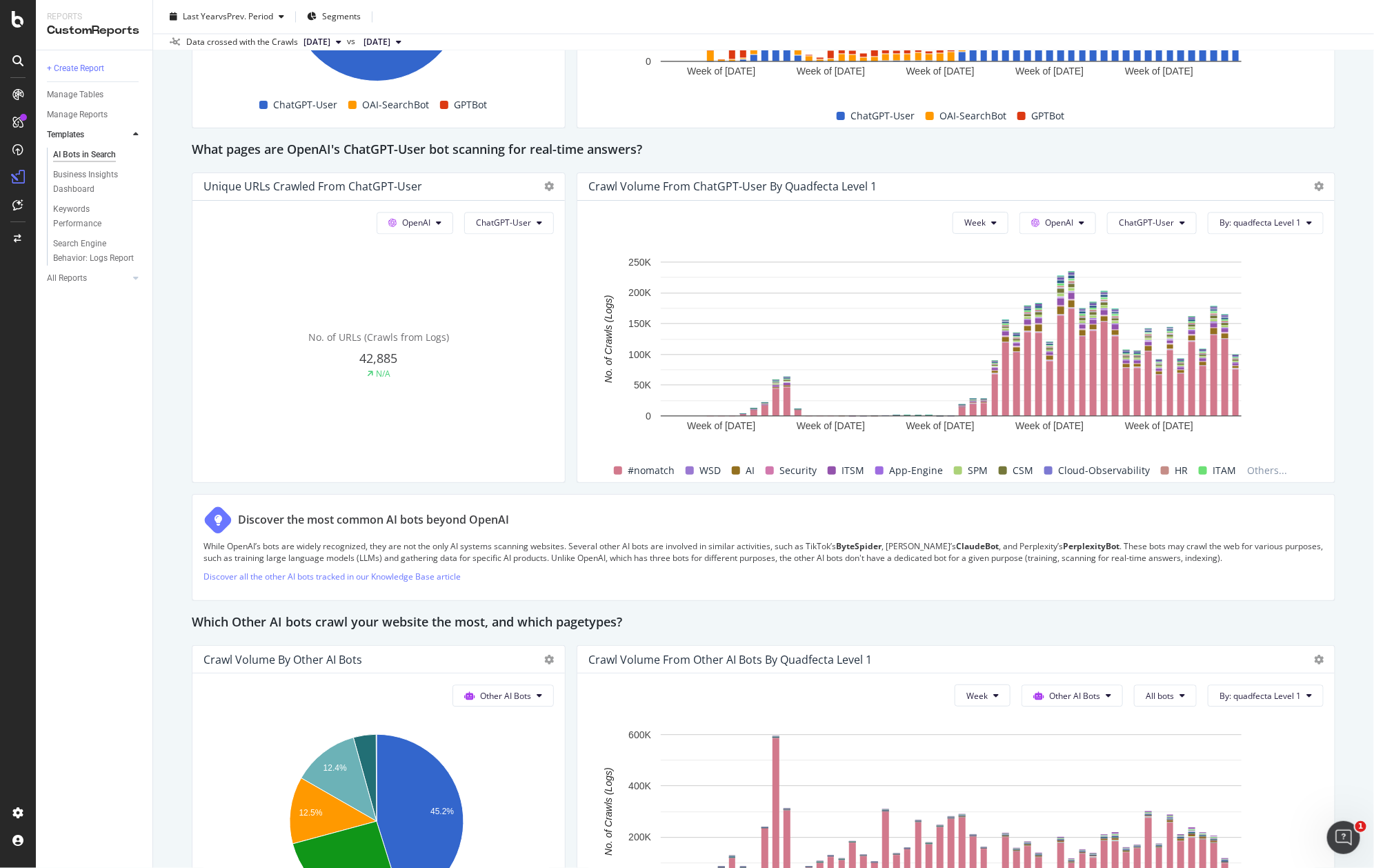
scroll to position [1447, 0]
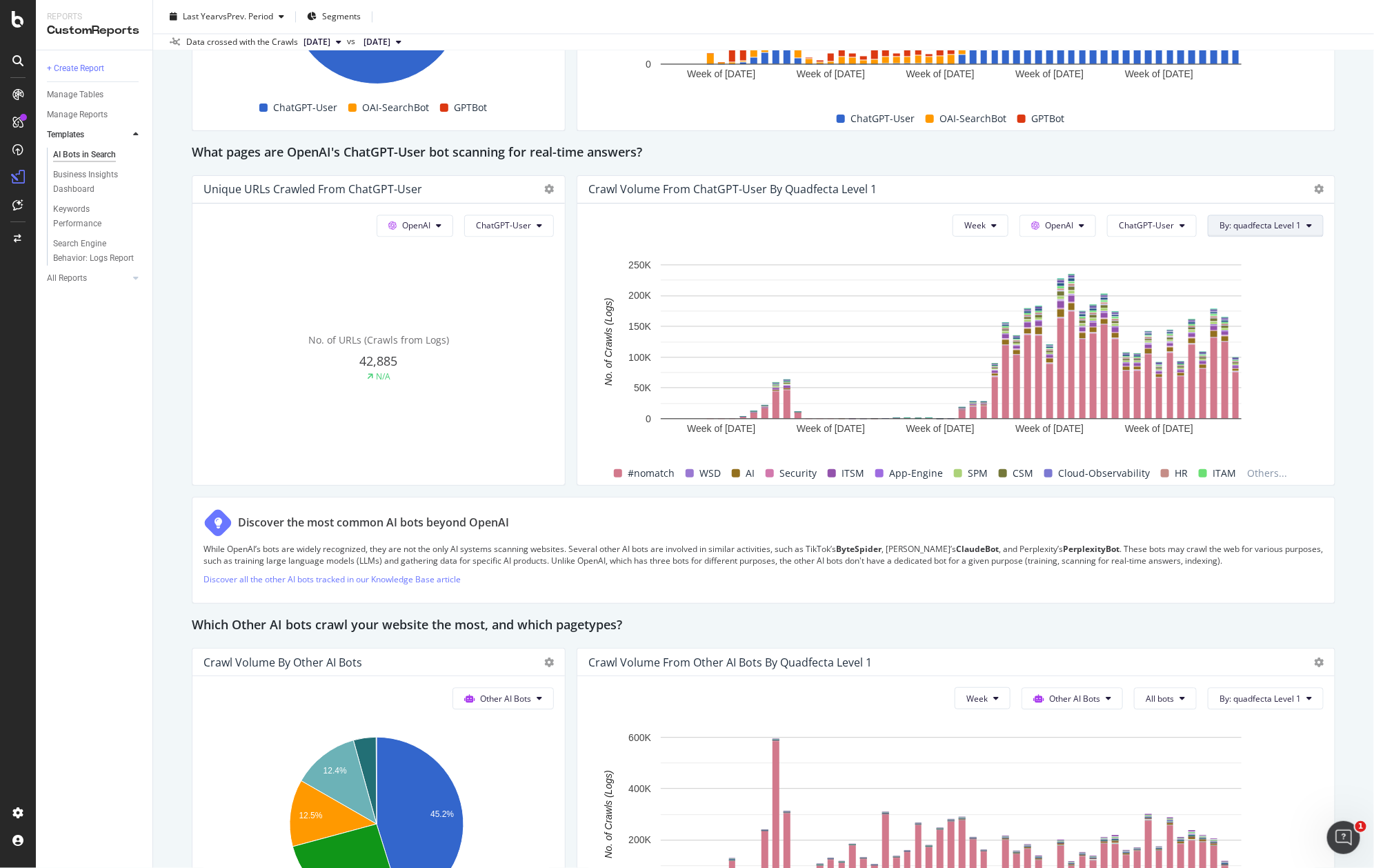
click at [1257, 230] on span "By: quadfecta Level 1" at bounding box center [1260, 225] width 82 height 12
click at [1254, 273] on span "pagetype Level 1" at bounding box center [1281, 276] width 149 height 13
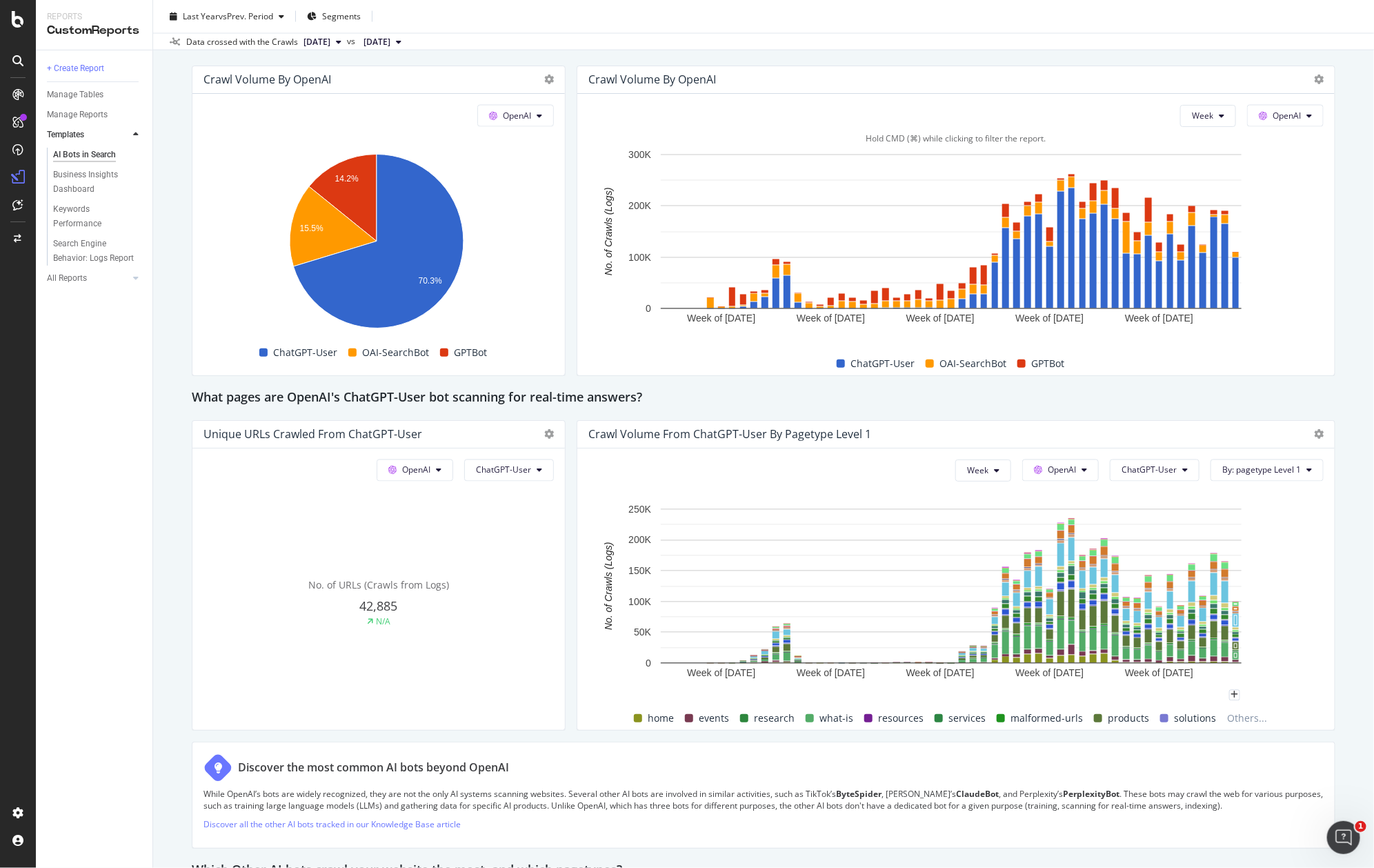
scroll to position [1201, 0]
click at [1195, 118] on span "Week" at bounding box center [1202, 117] width 21 height 12
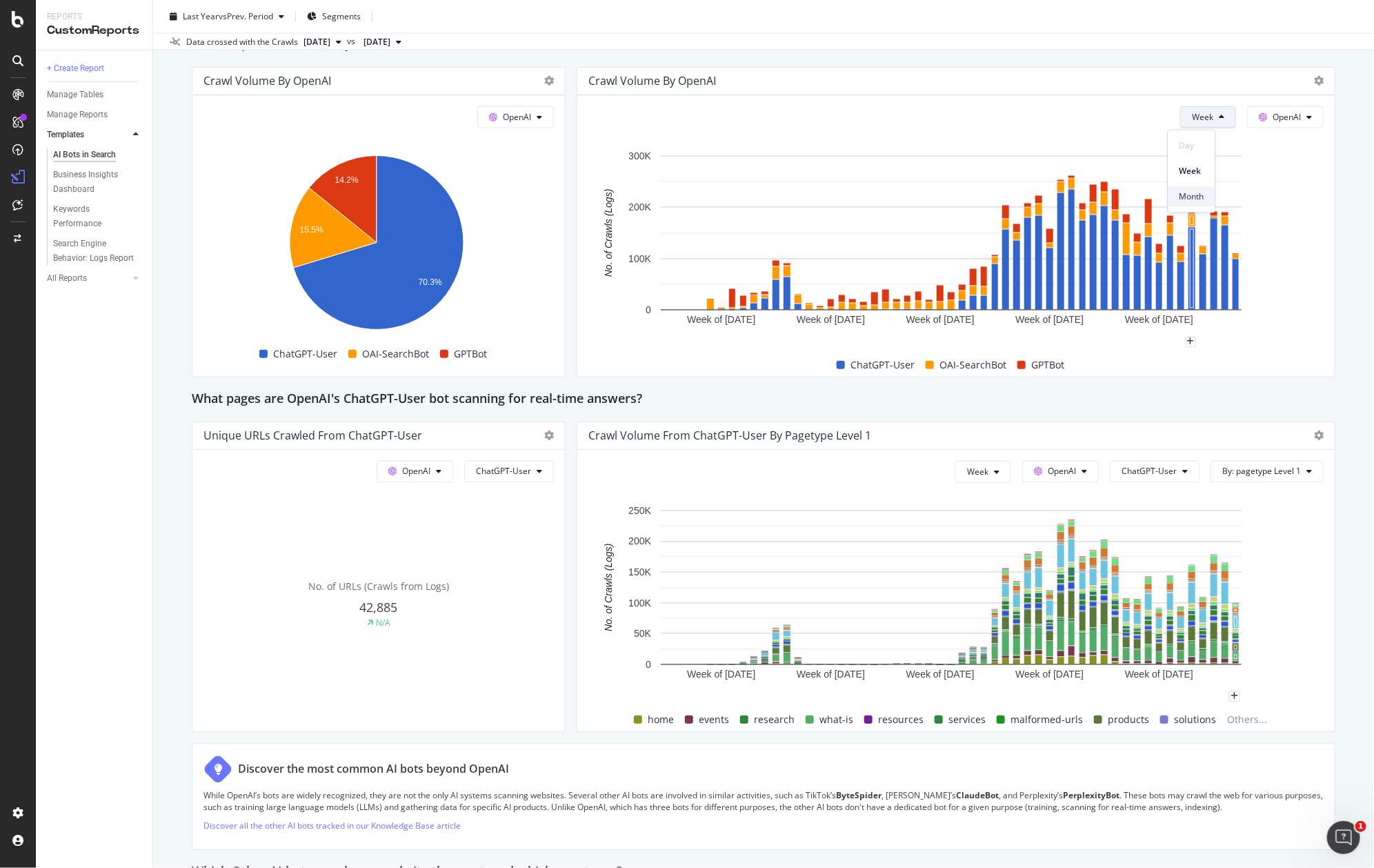
click at [1192, 203] on div "Month" at bounding box center [1191, 197] width 47 height 20
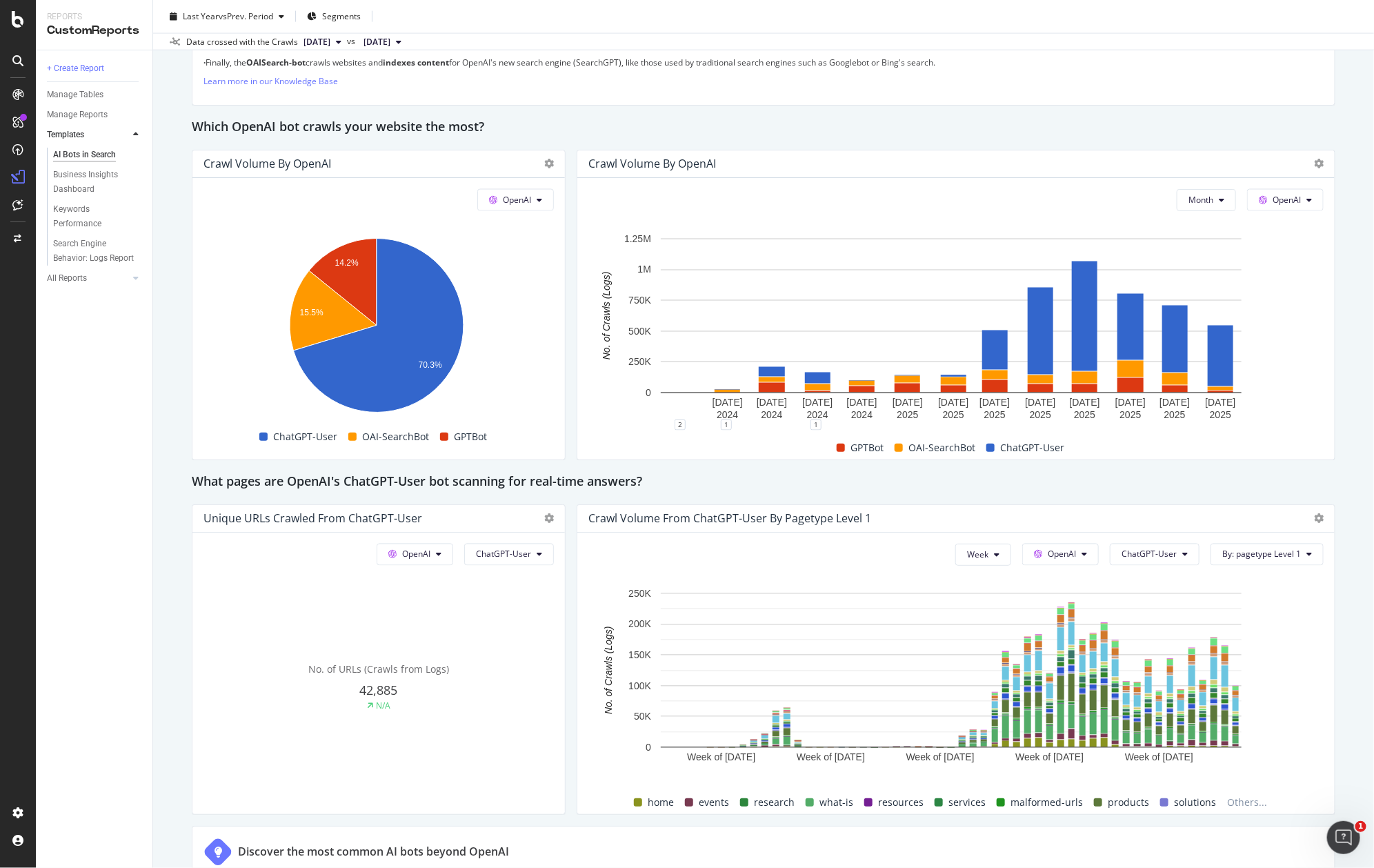
scroll to position [1060, 0]
